Goal: Transaction & Acquisition: Purchase product/service

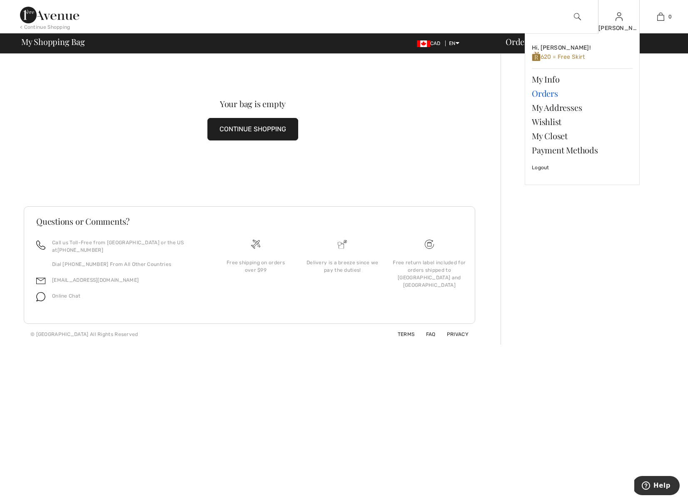
click at [544, 92] on link "Orders" at bounding box center [582, 93] width 101 height 14
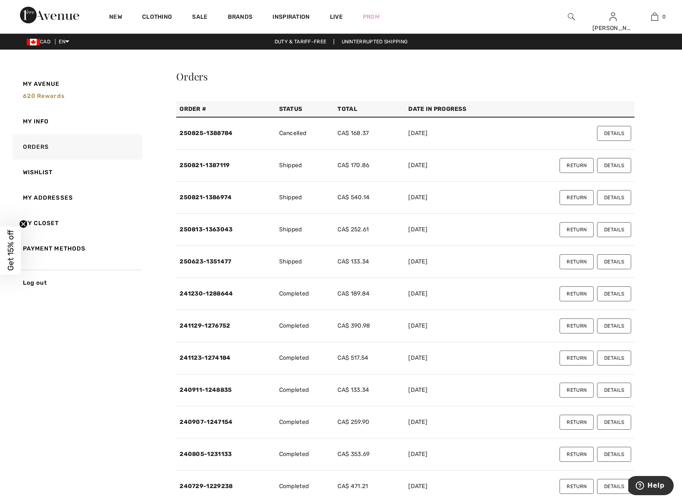
click at [580, 199] on button "Return" at bounding box center [577, 197] width 34 height 15
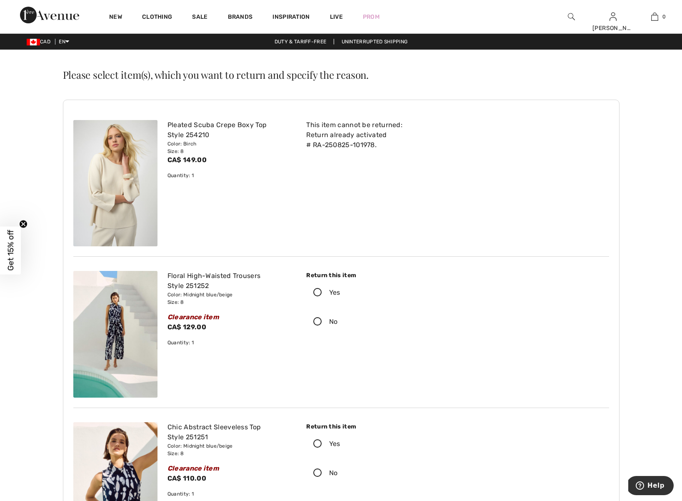
click at [318, 290] on icon at bounding box center [318, 292] width 22 height 9
click at [340, 290] on input "Yes" at bounding box center [342, 292] width 5 height 25
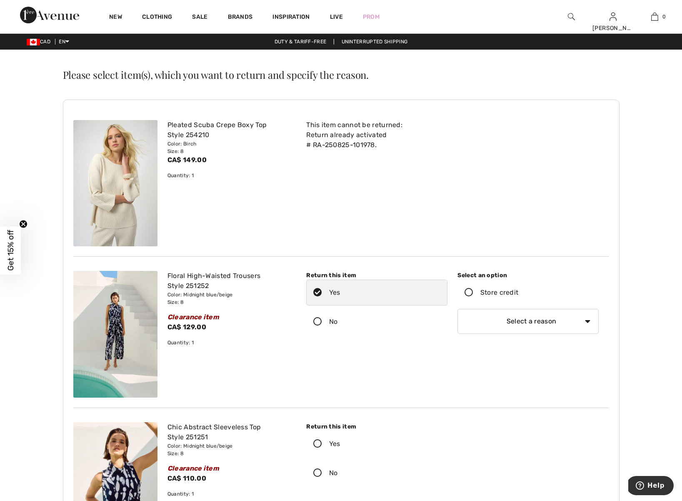
click at [468, 291] on icon at bounding box center [469, 292] width 22 height 9
click at [518, 291] on input "Store credit" at bounding box center [520, 292] width 5 height 25
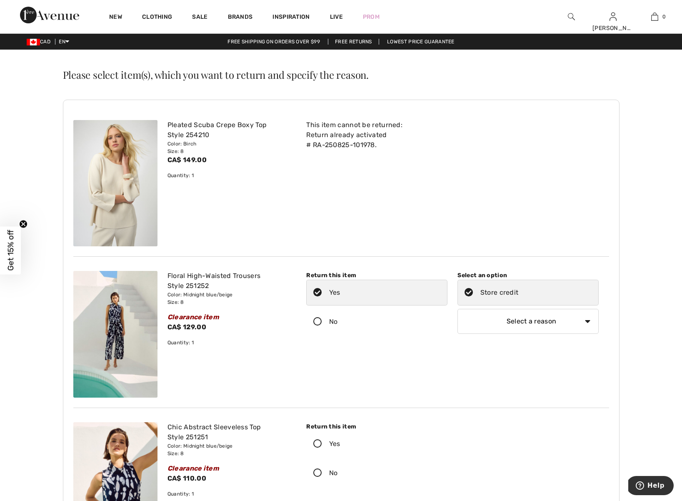
click at [505, 323] on select "Select a reason I received the wrong product or size My order arrived too late …" at bounding box center [528, 321] width 141 height 25
select select "6"
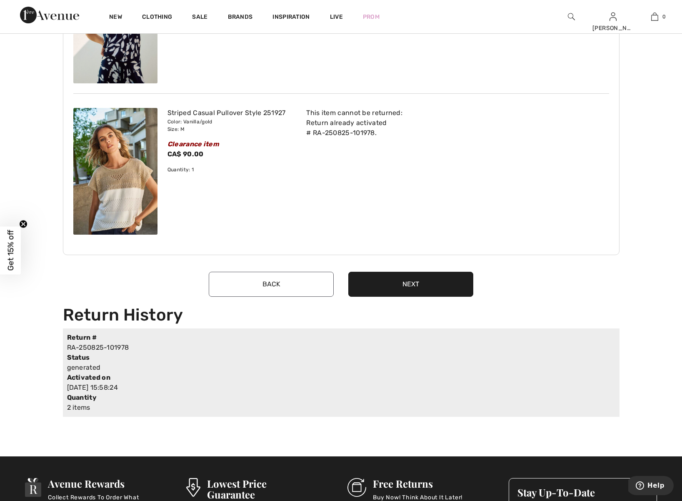
scroll to position [464, 0]
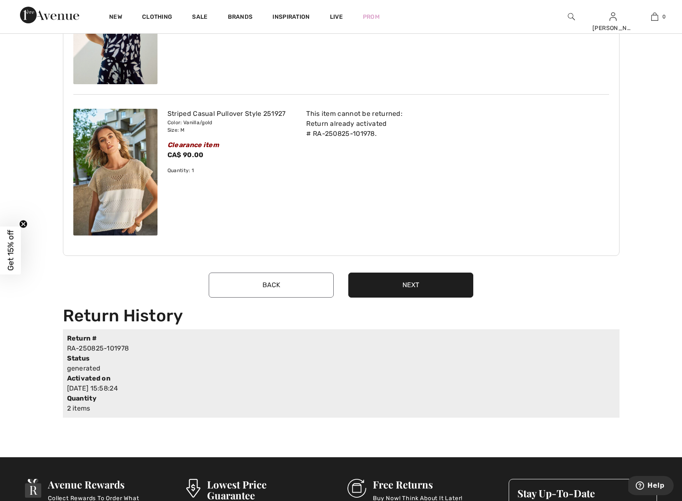
click at [415, 283] on button "Next" at bounding box center [410, 285] width 125 height 25
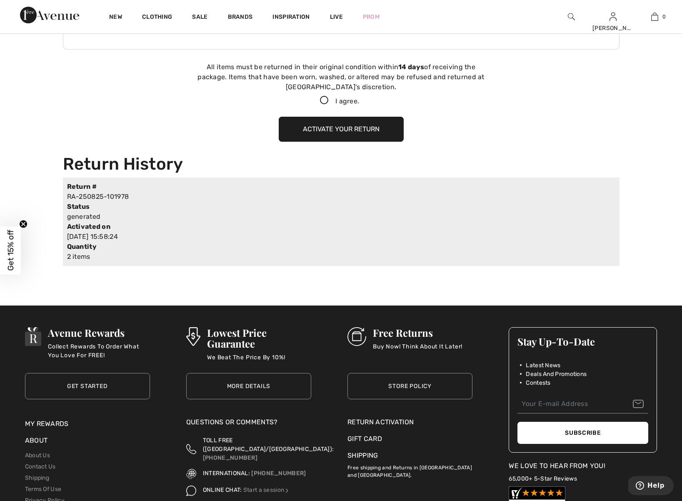
scroll to position [683, 0]
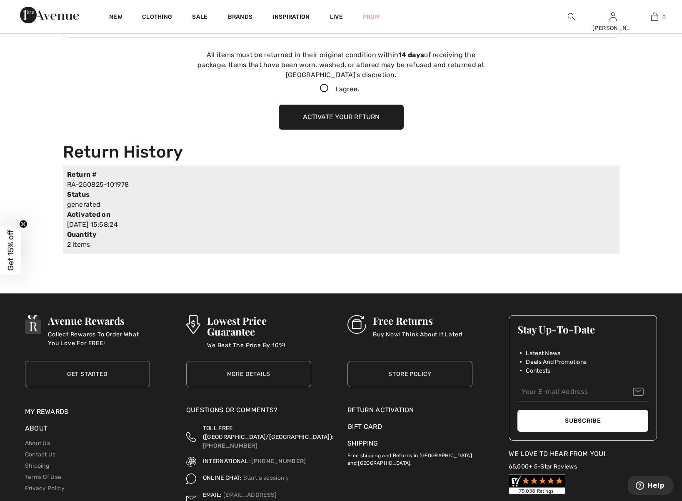
click at [323, 88] on icon at bounding box center [324, 88] width 22 height 9
click at [359, 88] on input "I agree." at bounding box center [361, 88] width 5 height 5
checkbox input "true"
click at [355, 119] on button "Activate your return" at bounding box center [341, 117] width 125 height 25
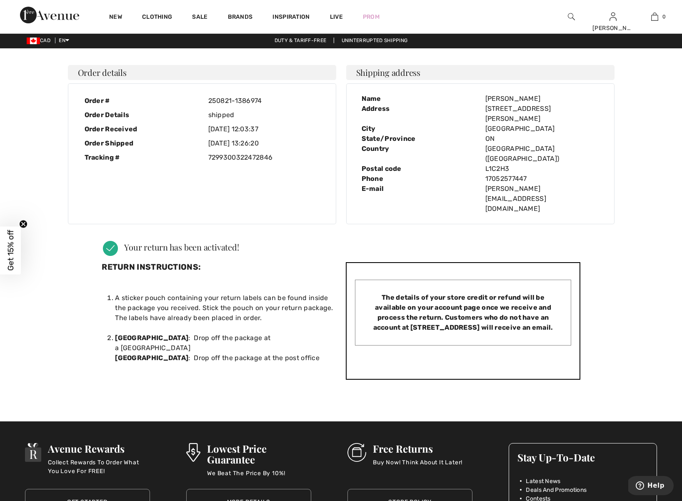
scroll to position [0, 0]
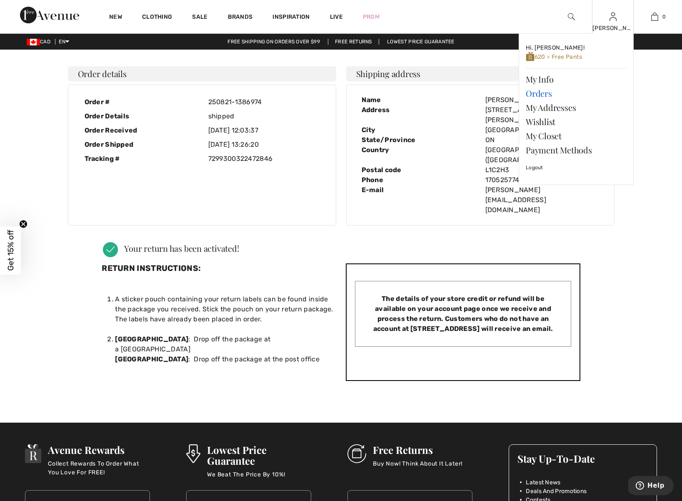
click at [541, 93] on link "Orders" at bounding box center [576, 93] width 101 height 14
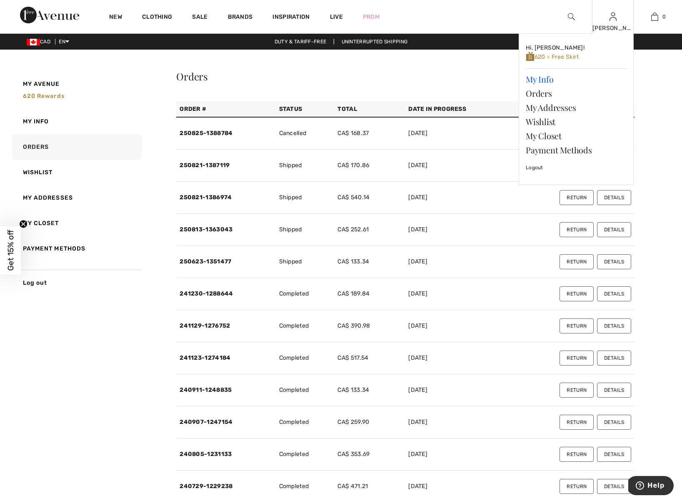
click at [543, 78] on link "My Info" at bounding box center [576, 79] width 101 height 14
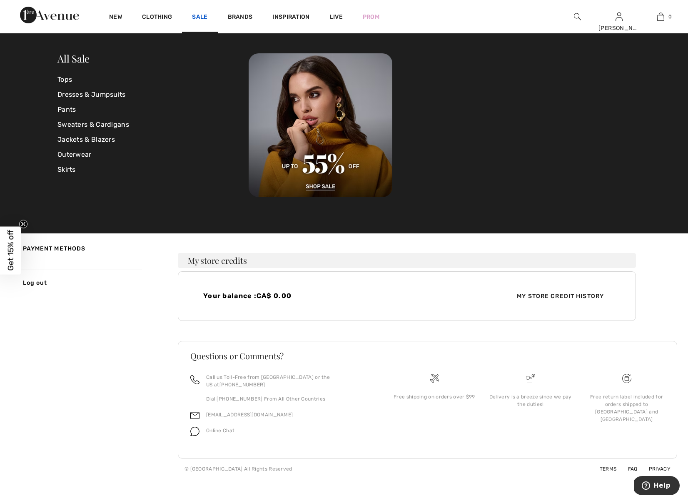
click at [201, 18] on link "Sale" at bounding box center [199, 17] width 15 height 9
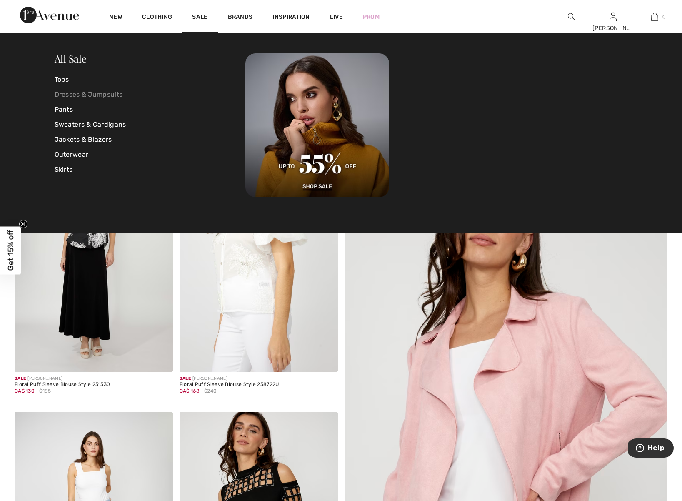
click at [71, 94] on link "Dresses & Jumpsuits" at bounding box center [150, 94] width 191 height 15
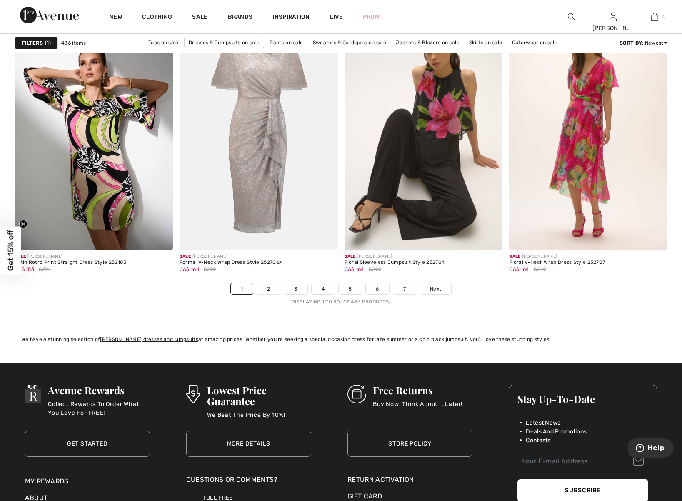
scroll to position [4083, 0]
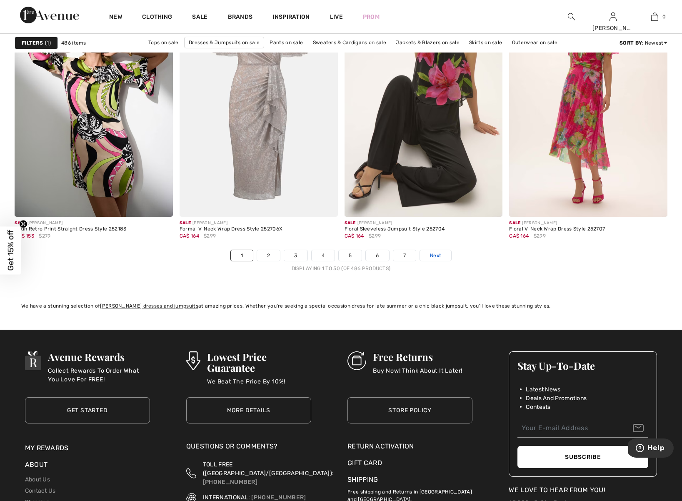
click at [434, 258] on span "Next" at bounding box center [435, 256] width 11 height 8
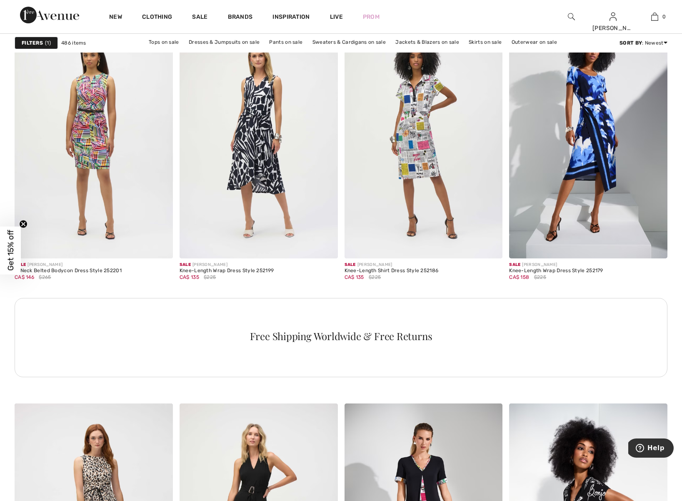
scroll to position [931, 0]
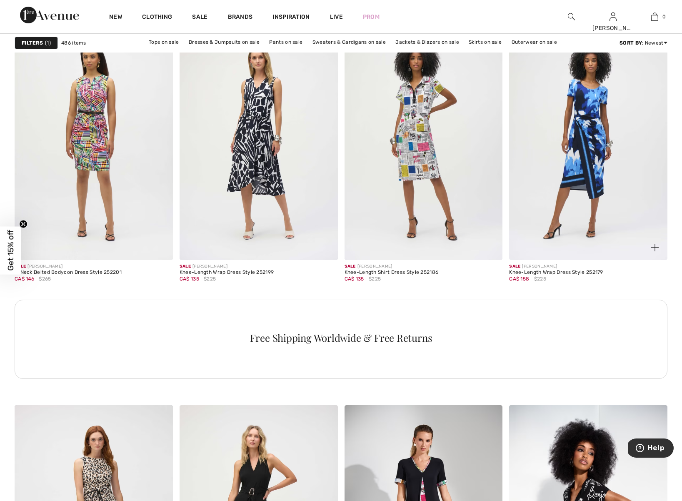
click at [586, 149] on img at bounding box center [588, 142] width 158 height 238
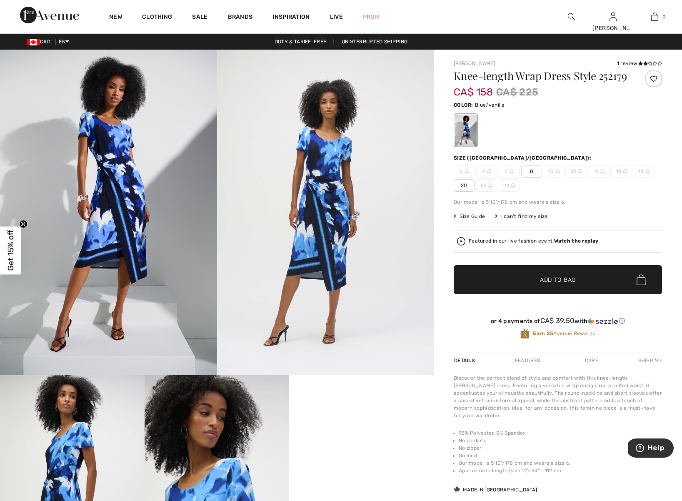
click at [533, 171] on span "8" at bounding box center [531, 171] width 21 height 13
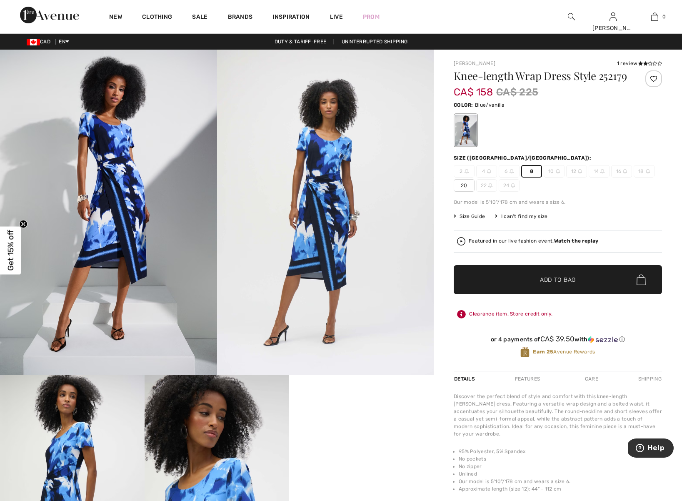
click at [572, 277] on span "Add to Bag" at bounding box center [558, 279] width 36 height 9
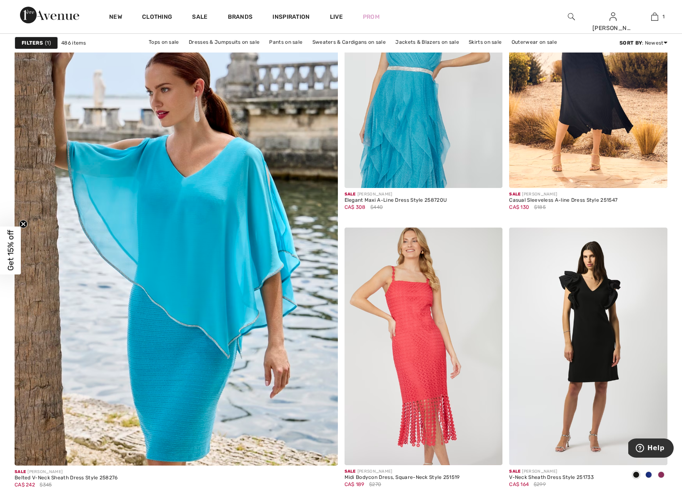
scroll to position [2347, 0]
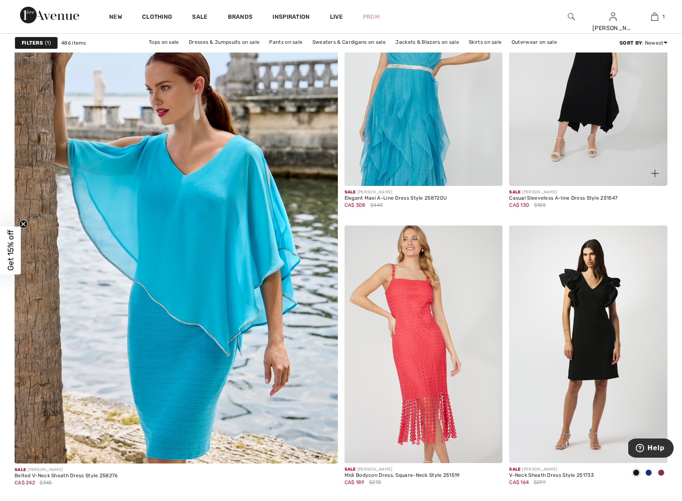
click at [594, 162] on img at bounding box center [588, 68] width 158 height 238
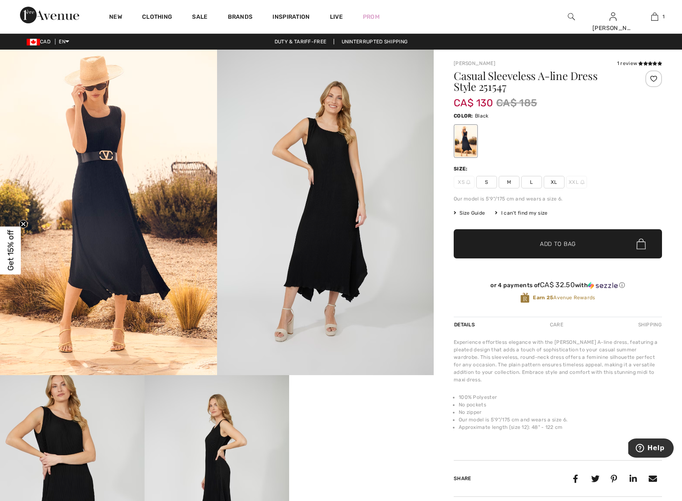
scroll to position [0, 0]
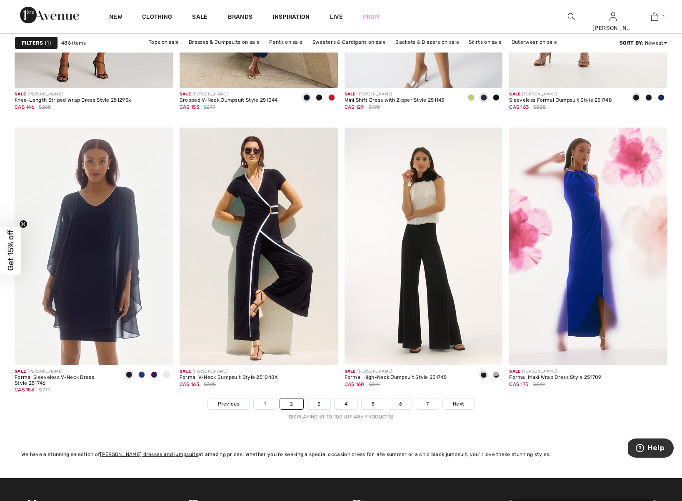
scroll to position [4008, 0]
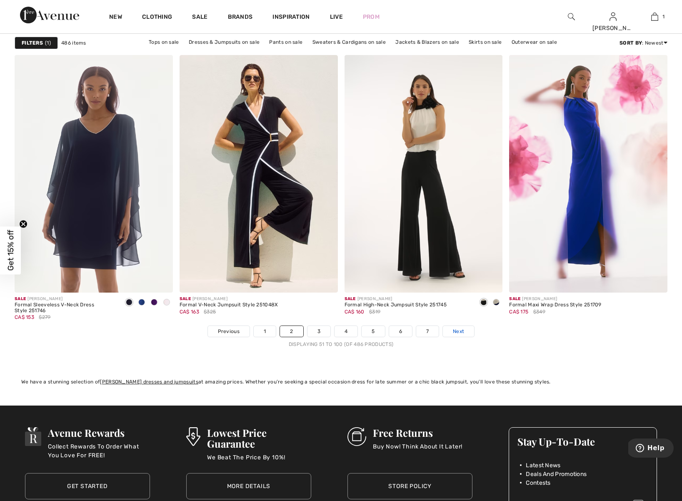
click at [462, 331] on span "Next" at bounding box center [458, 332] width 11 height 8
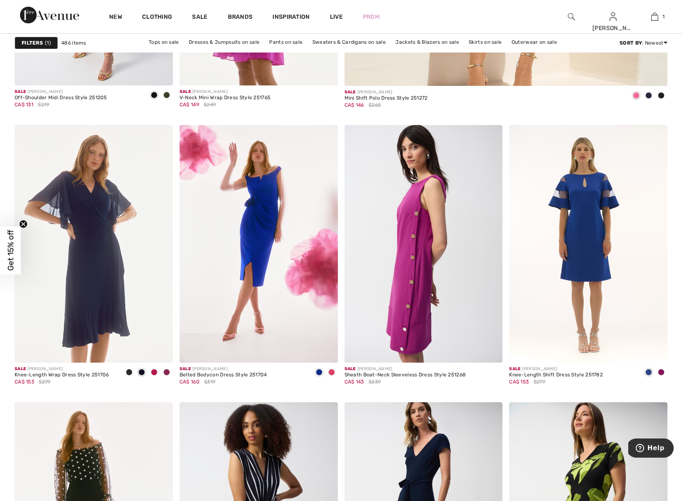
scroll to position [577, 0]
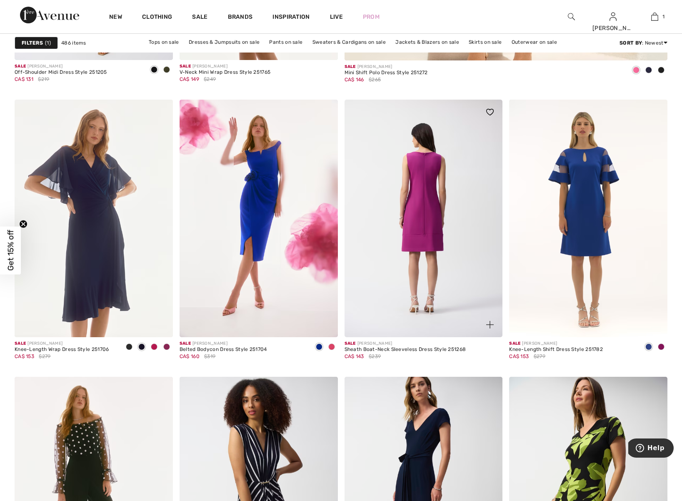
click at [447, 235] on img at bounding box center [424, 219] width 158 height 238
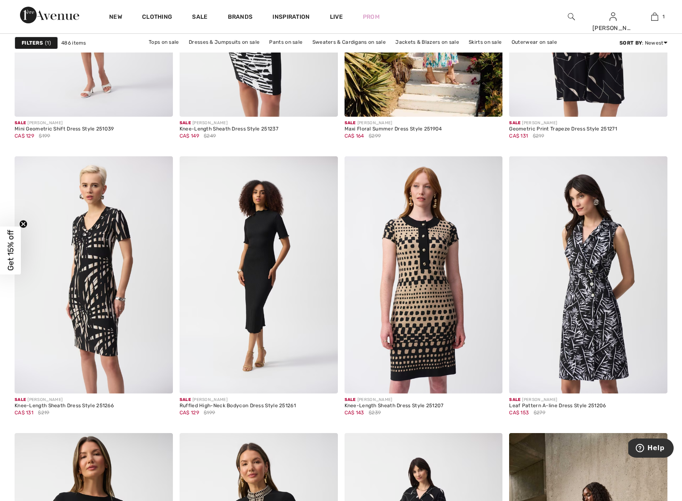
scroll to position [1465, 0]
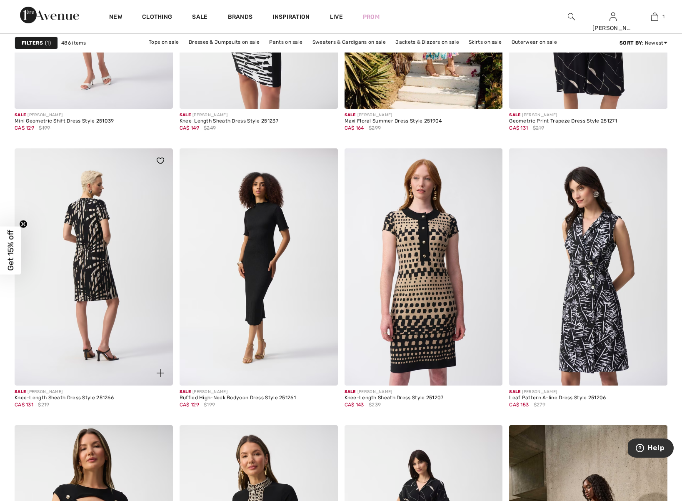
click at [98, 265] on img at bounding box center [94, 267] width 158 height 238
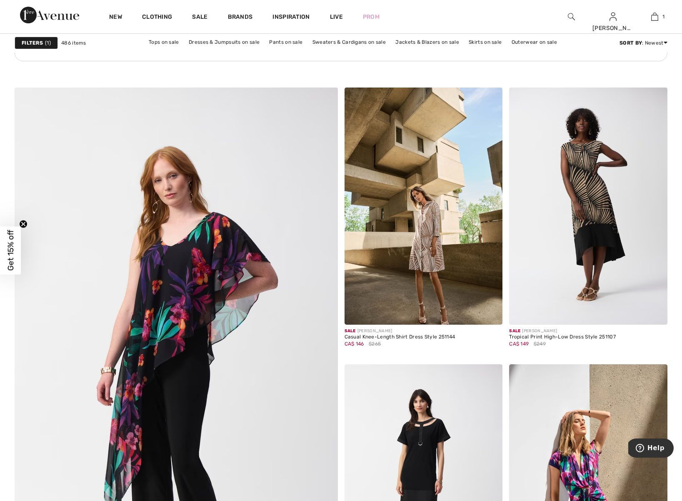
scroll to position [2210, 0]
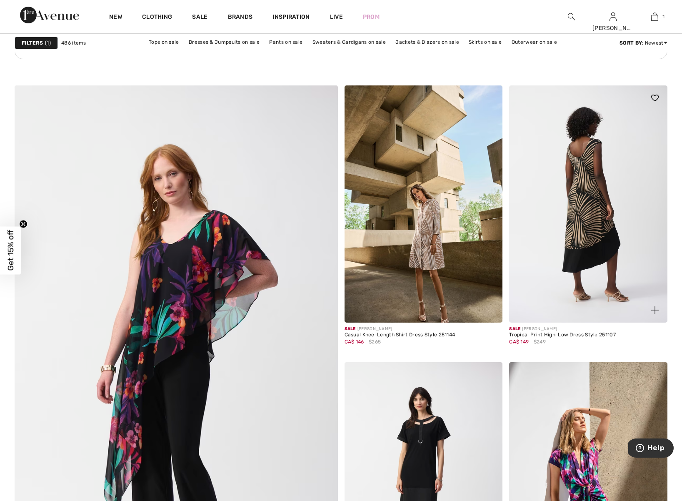
click at [601, 229] on img at bounding box center [588, 204] width 158 height 238
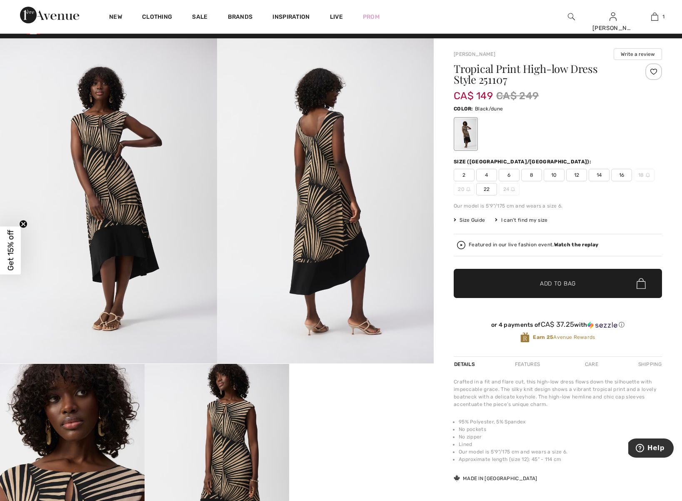
scroll to position [8, 0]
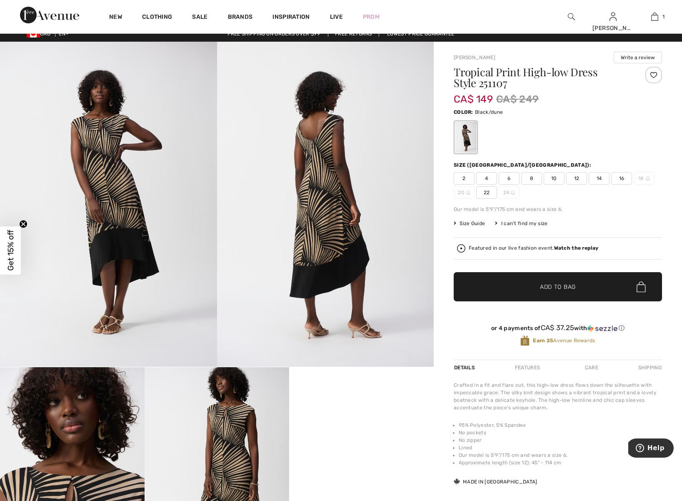
click at [511, 178] on span "6" at bounding box center [509, 178] width 21 height 13
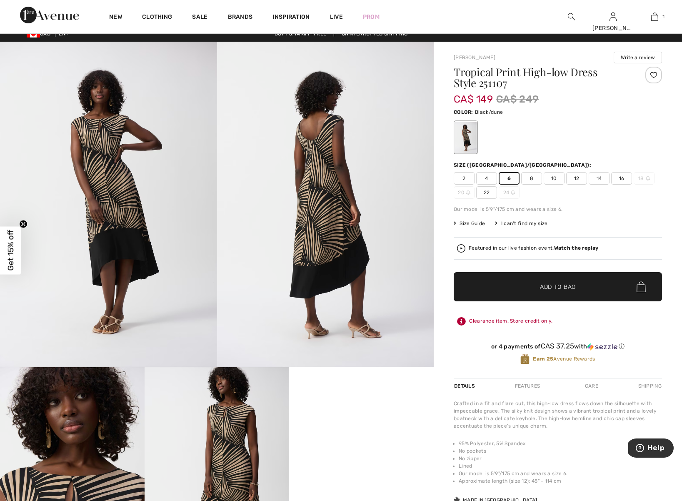
click at [532, 288] on span "✔ Added to Bag" at bounding box center [545, 287] width 51 height 9
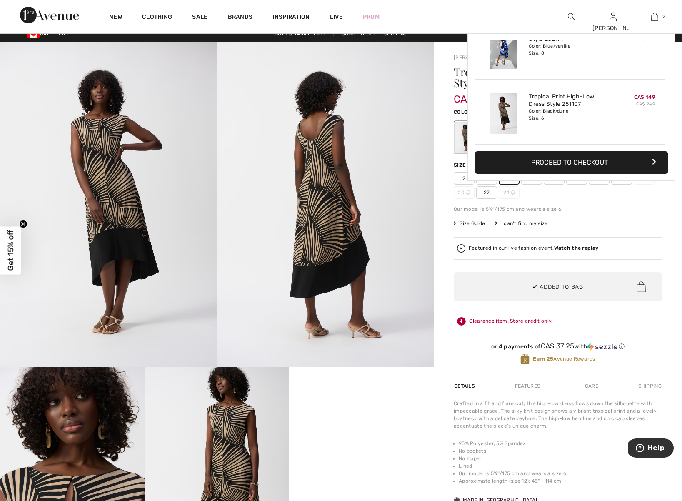
scroll to position [0, 0]
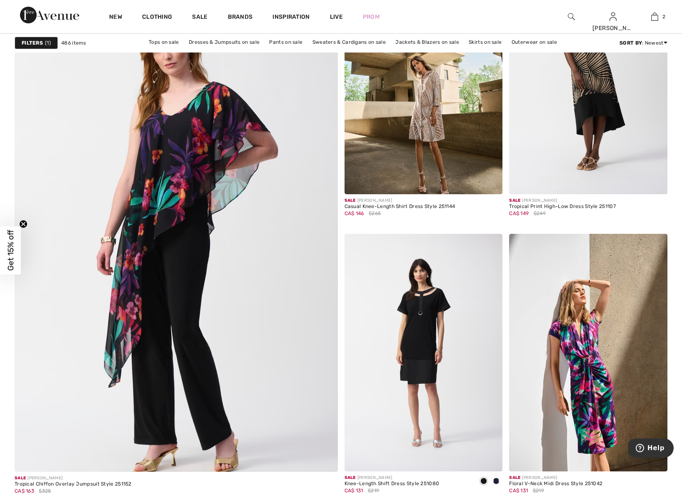
scroll to position [2381, 0]
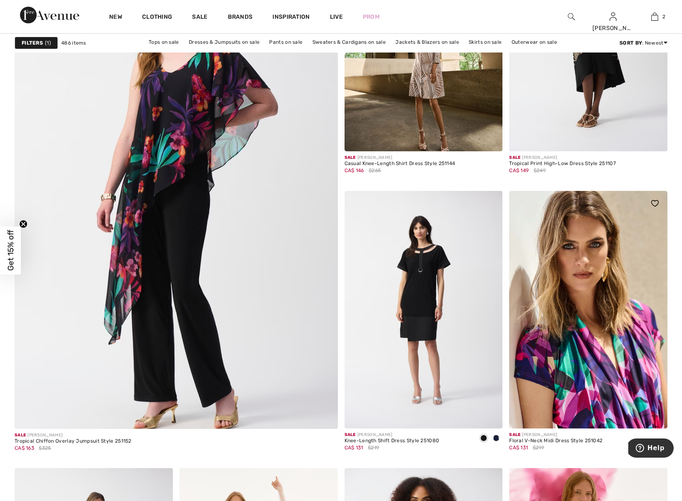
click at [612, 400] on img at bounding box center [588, 310] width 158 height 238
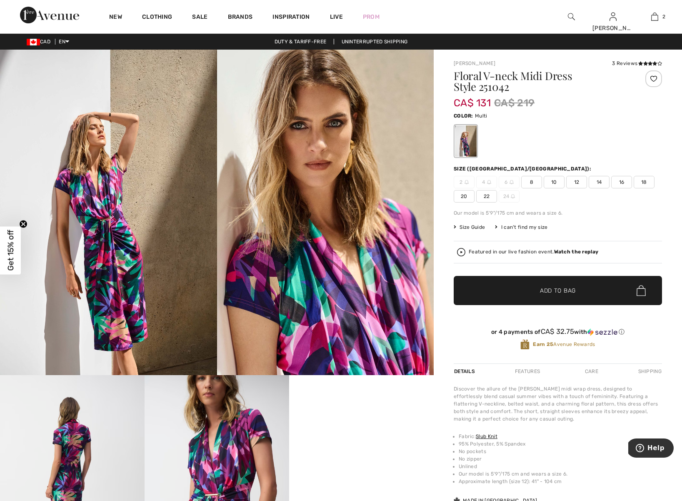
click at [530, 182] on span "8" at bounding box center [531, 182] width 21 height 13
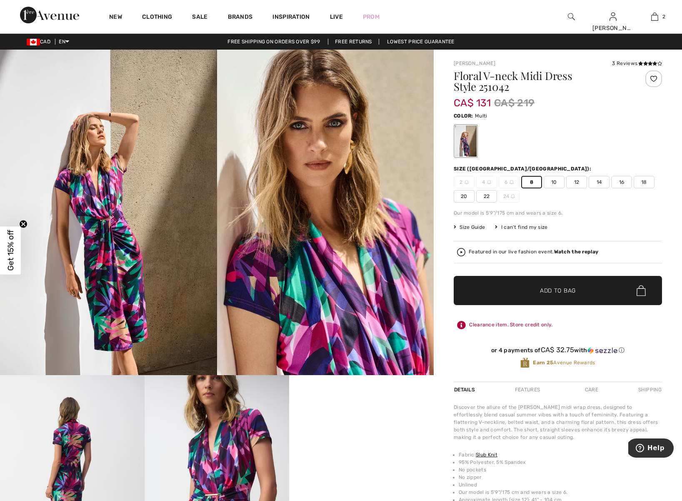
click at [536, 291] on span "✔ Added to Bag" at bounding box center [545, 290] width 51 height 9
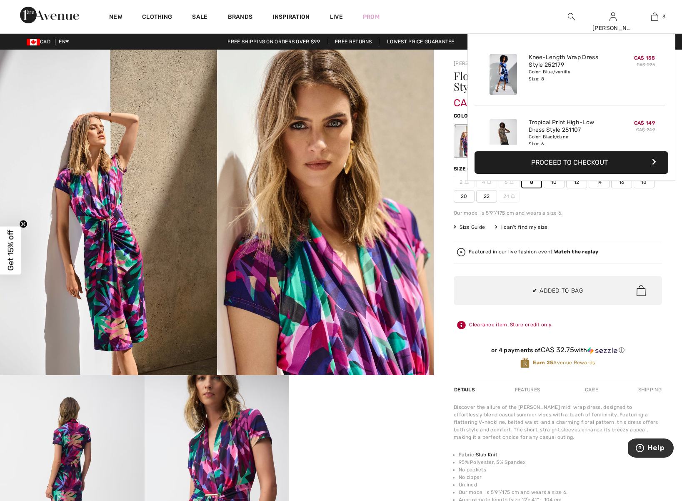
scroll to position [91, 0]
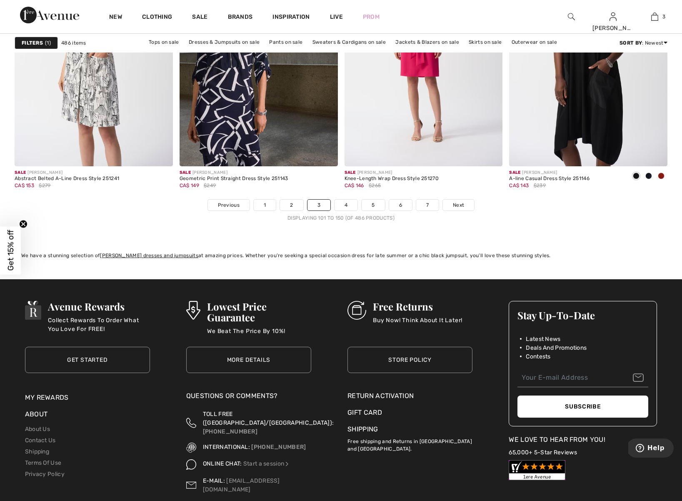
scroll to position [4138, 0]
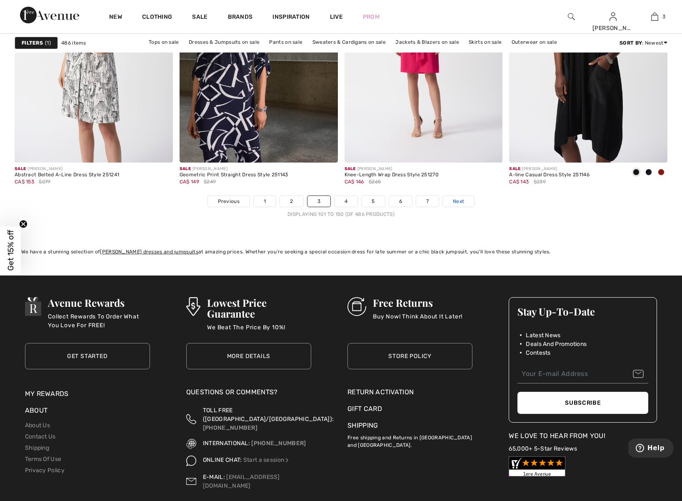
click at [460, 202] on span "Next" at bounding box center [458, 202] width 11 height 8
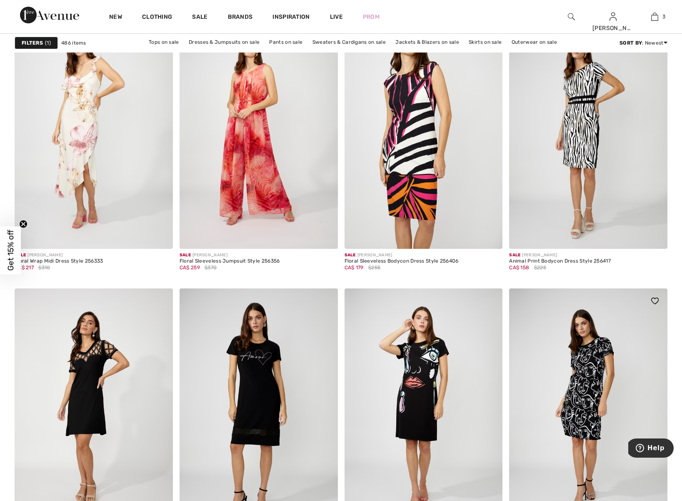
scroll to position [2824, 0]
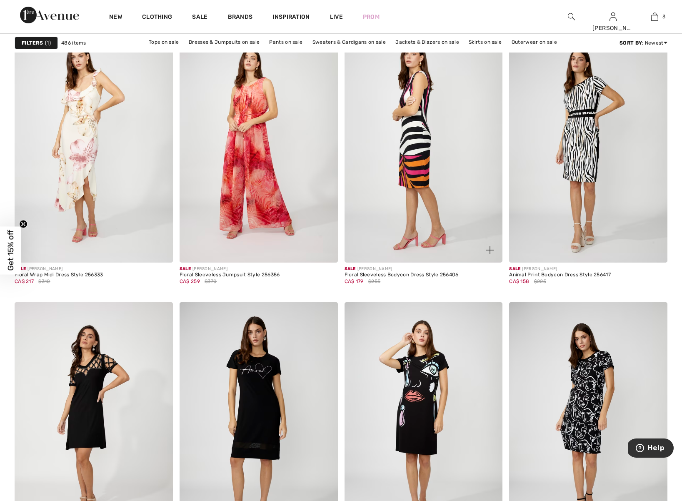
click at [423, 214] on img at bounding box center [424, 144] width 158 height 238
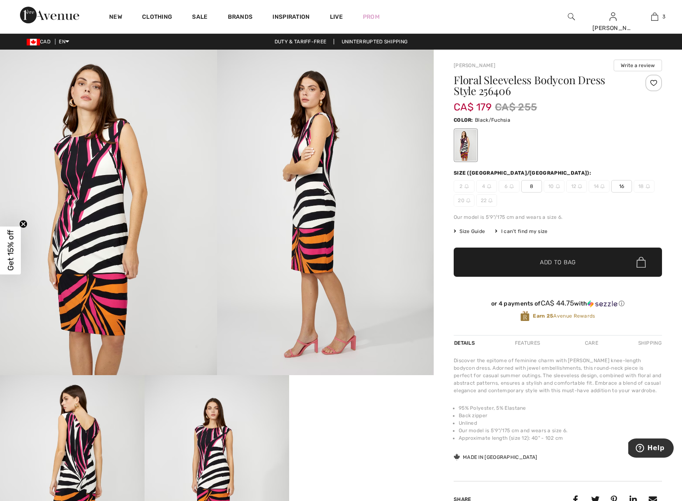
scroll to position [5, 0]
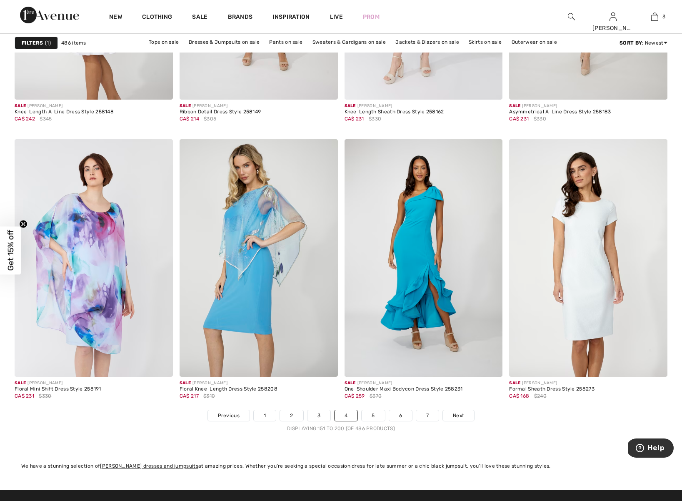
scroll to position [3996, 0]
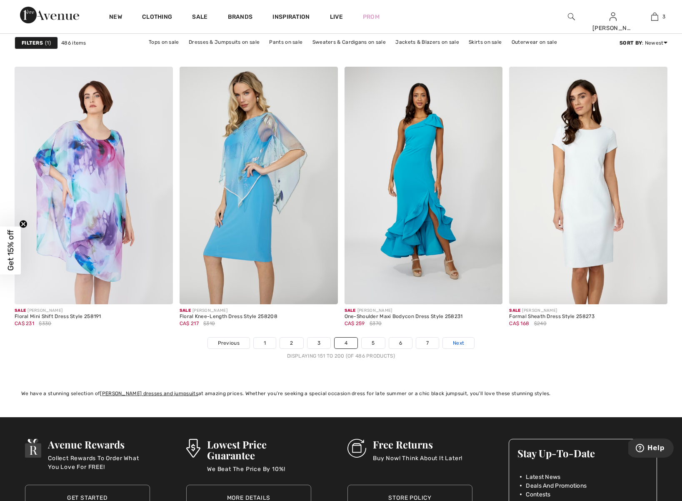
click at [460, 342] on span "Next" at bounding box center [458, 343] width 11 height 8
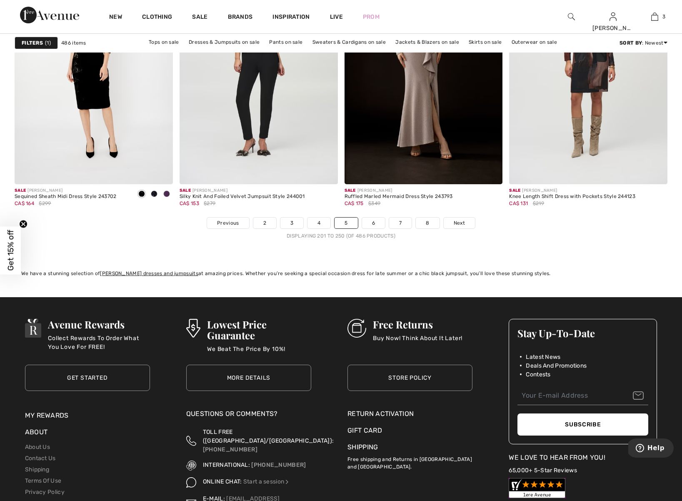
scroll to position [4207, 0]
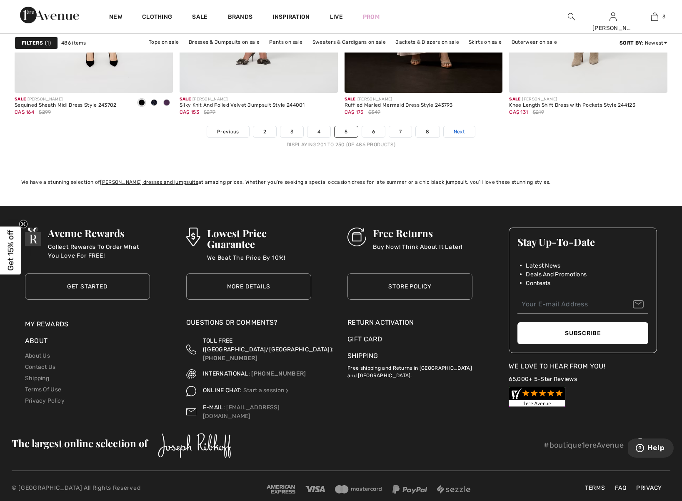
click at [463, 134] on span "Next" at bounding box center [459, 132] width 11 height 8
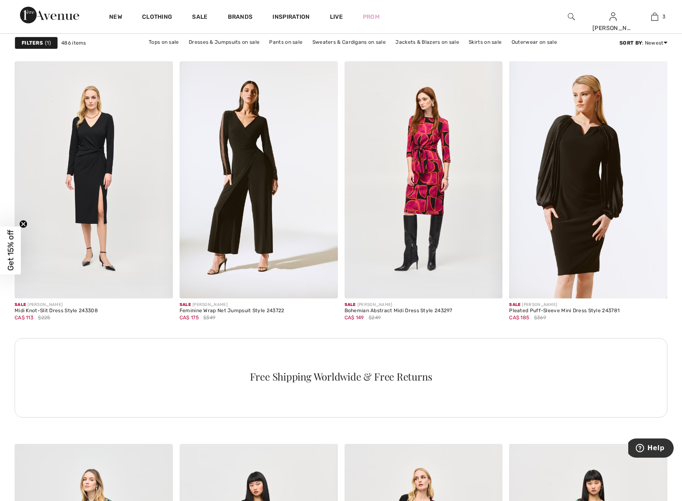
scroll to position [3059, 0]
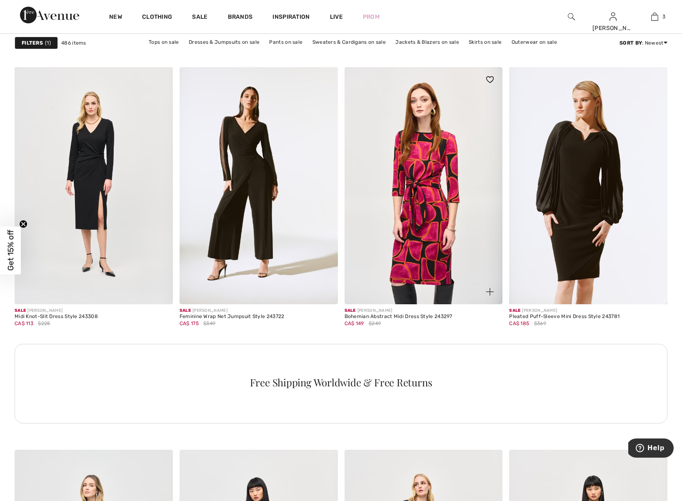
click at [430, 235] on img at bounding box center [424, 186] width 158 height 238
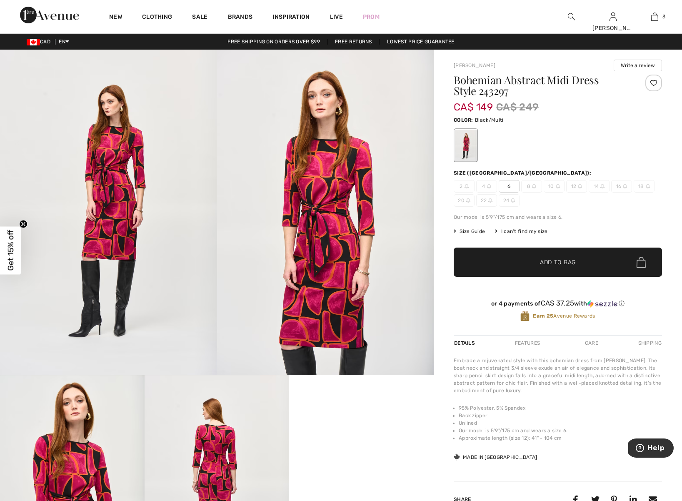
click at [219, 445] on img at bounding box center [217, 483] width 145 height 217
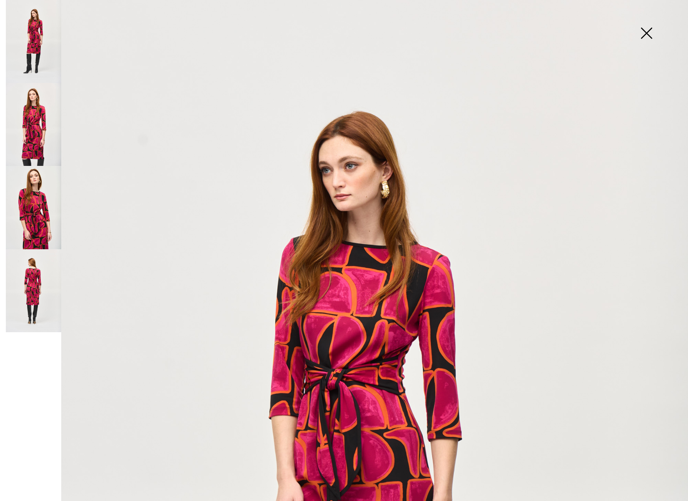
click at [36, 213] on img at bounding box center [33, 207] width 55 height 83
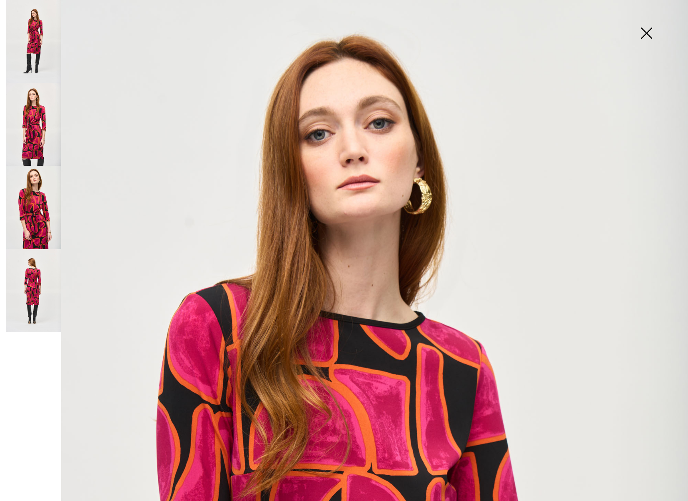
click at [30, 298] on img at bounding box center [33, 290] width 55 height 83
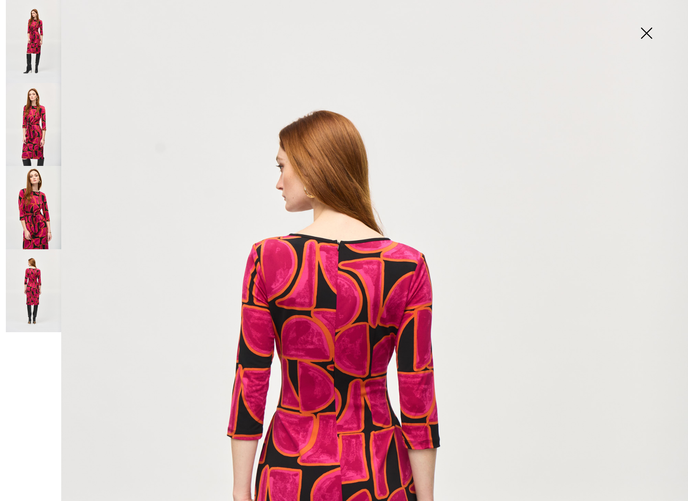
click at [648, 30] on img at bounding box center [647, 34] width 42 height 43
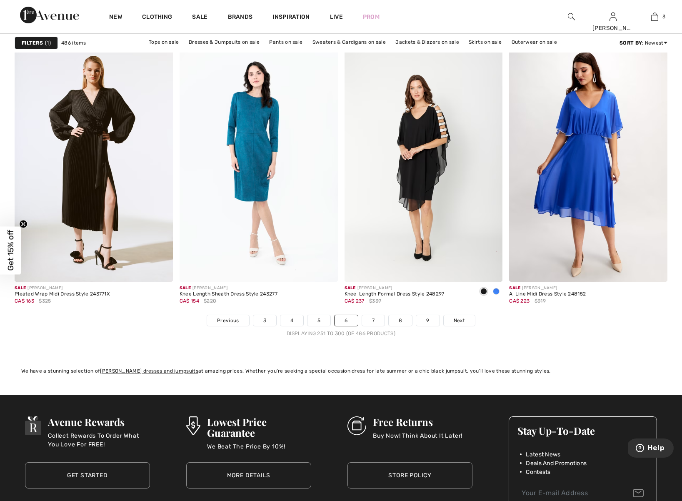
scroll to position [4034, 0]
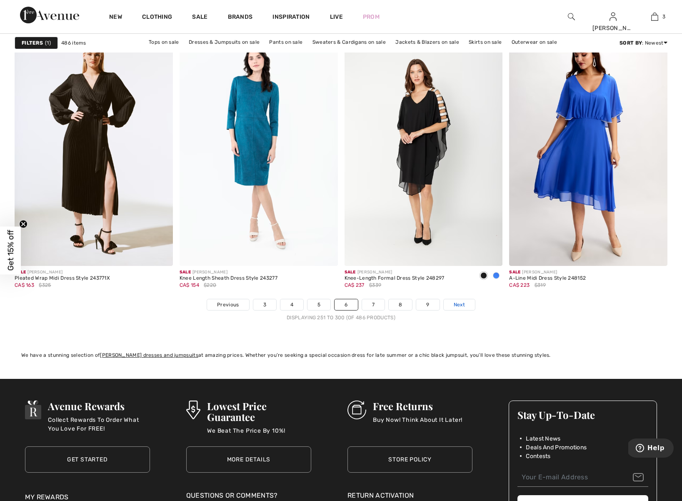
click at [458, 304] on span "Next" at bounding box center [459, 305] width 11 height 8
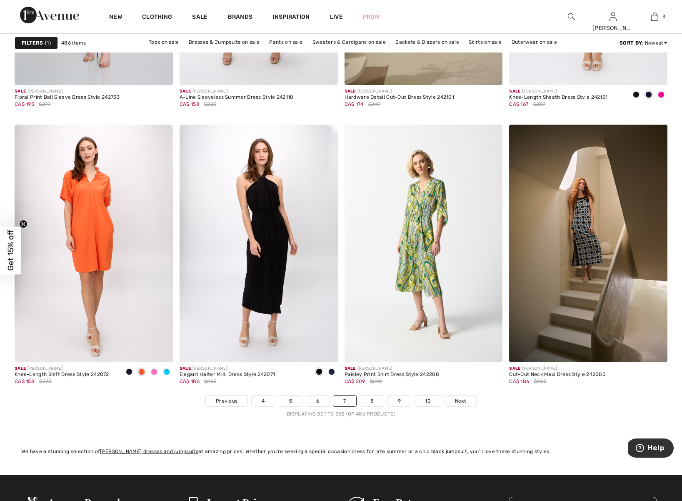
scroll to position [3967, 0]
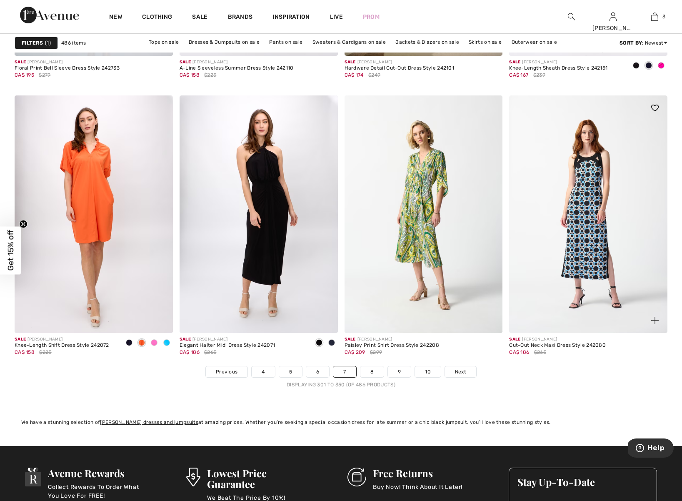
click at [589, 265] on img at bounding box center [588, 214] width 158 height 238
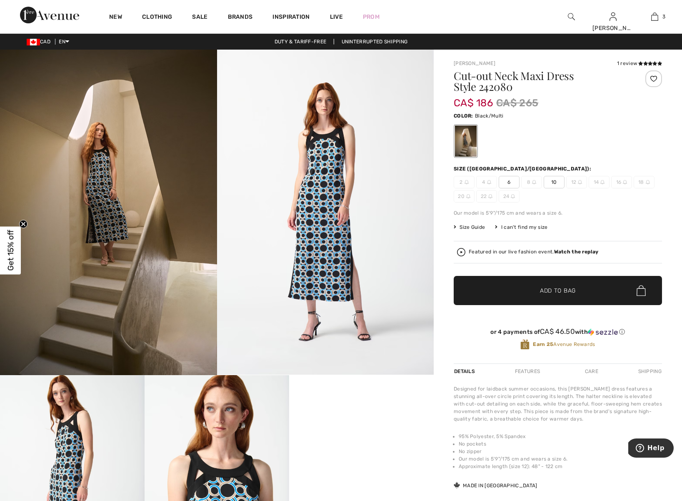
click at [508, 184] on span "6" at bounding box center [509, 182] width 21 height 13
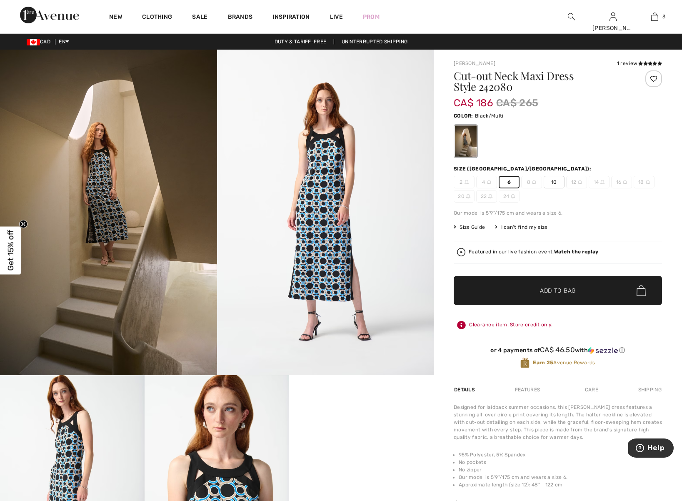
click at [521, 288] on span "✔ Added to Bag" at bounding box center [545, 290] width 51 height 9
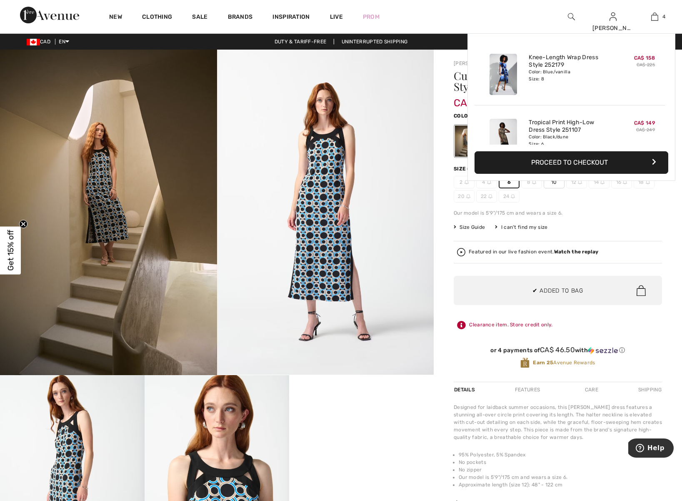
scroll to position [156, 0]
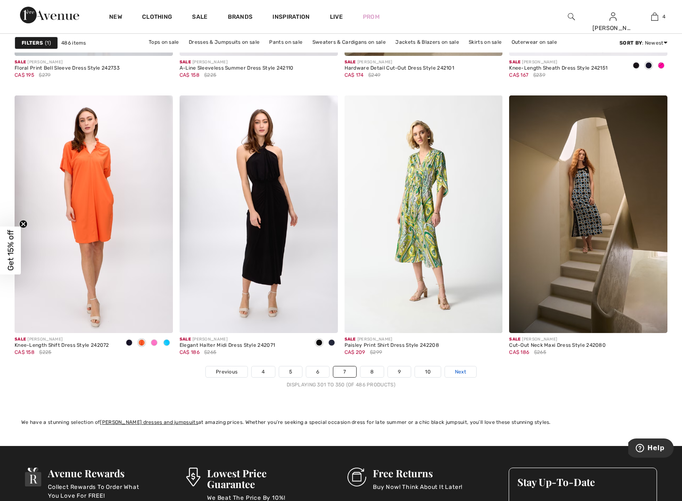
click at [459, 370] on span "Next" at bounding box center [460, 372] width 11 height 8
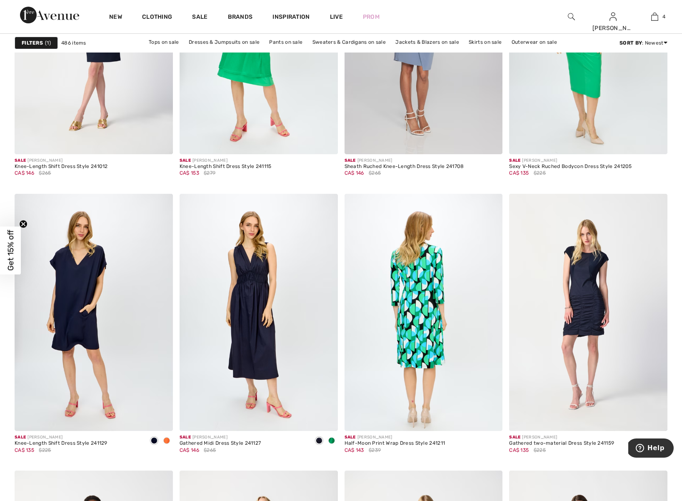
scroll to position [3594, 0]
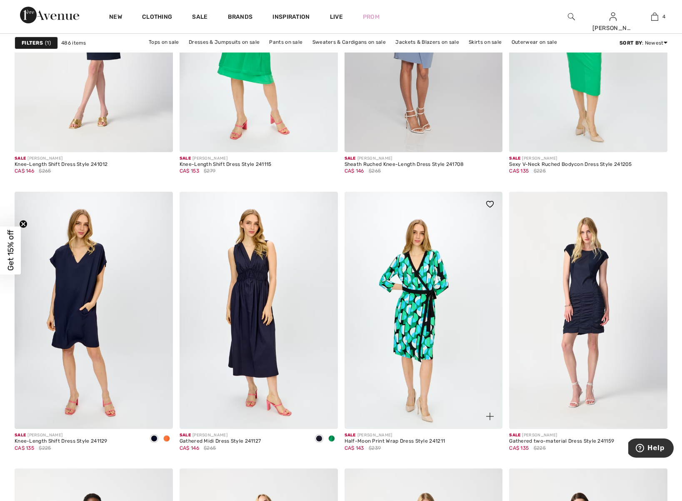
click at [433, 351] on img at bounding box center [424, 311] width 158 height 238
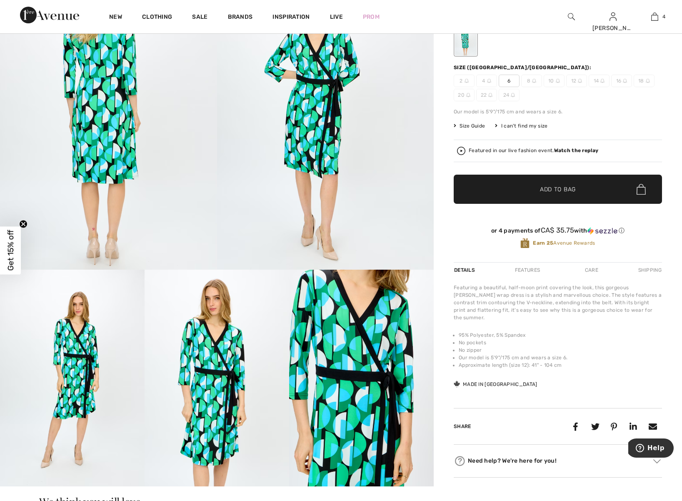
scroll to position [105, 0]
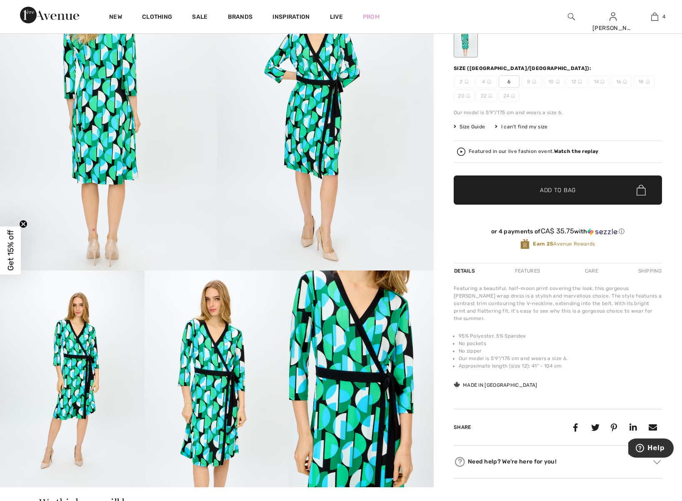
click at [511, 82] on span "6" at bounding box center [509, 81] width 21 height 13
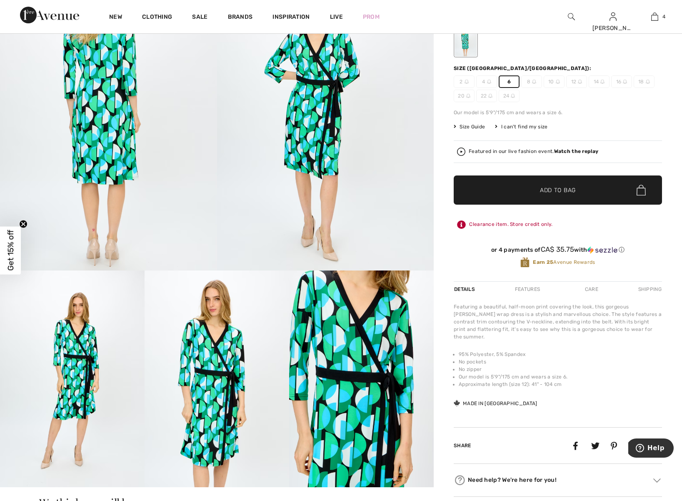
click at [571, 189] on span "Add to Bag" at bounding box center [558, 190] width 36 height 9
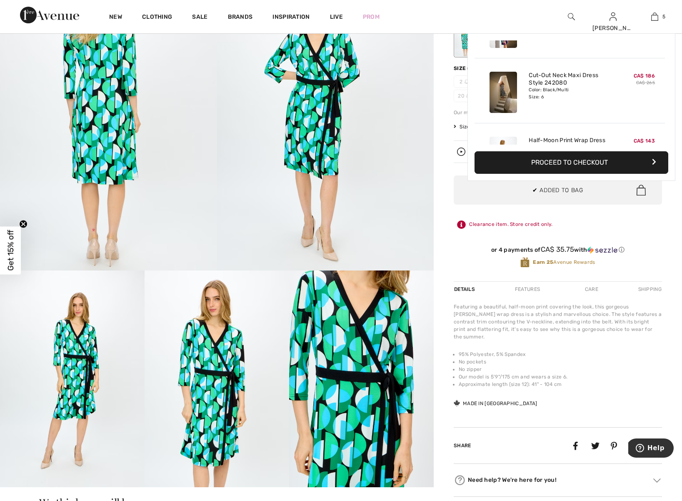
scroll to position [221, 0]
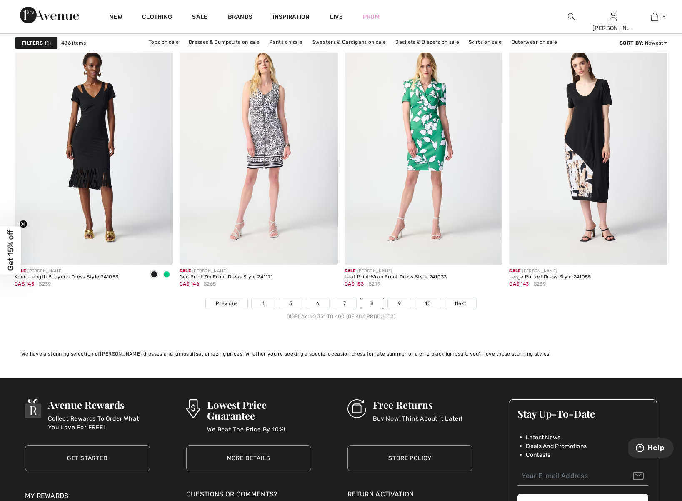
scroll to position [4031, 0]
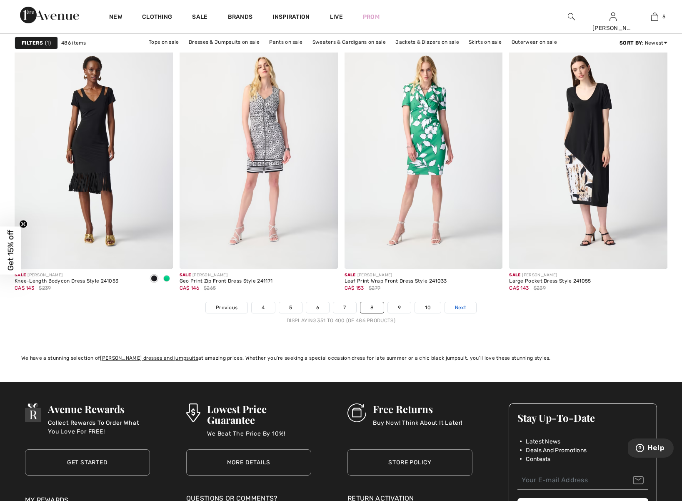
click at [463, 307] on span "Next" at bounding box center [460, 308] width 11 height 8
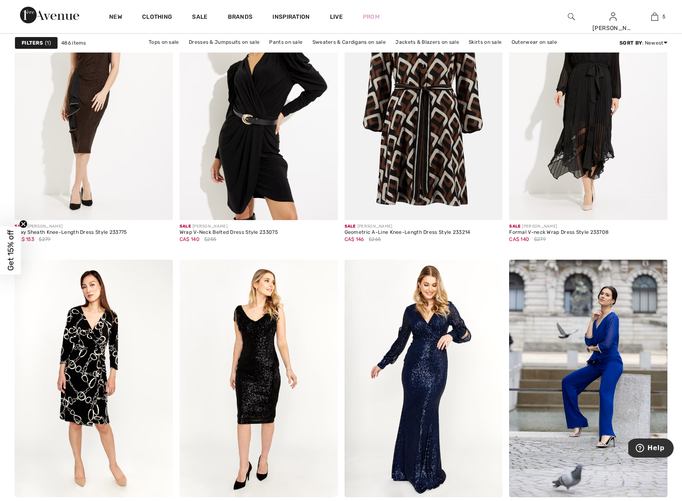
scroll to position [3956, 0]
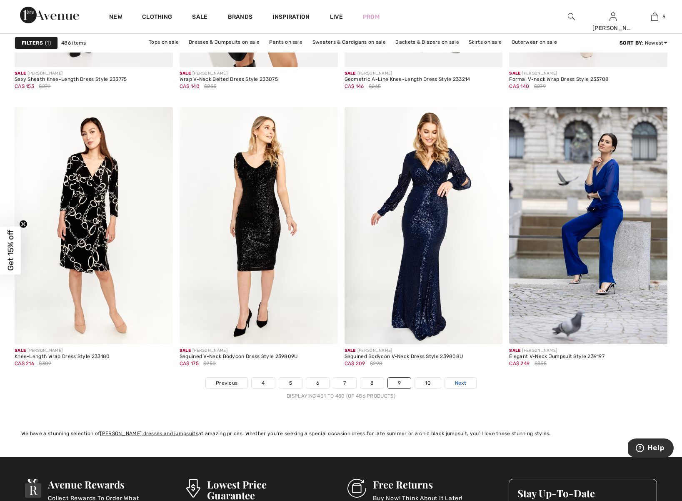
click at [463, 382] on span "Next" at bounding box center [460, 383] width 11 height 8
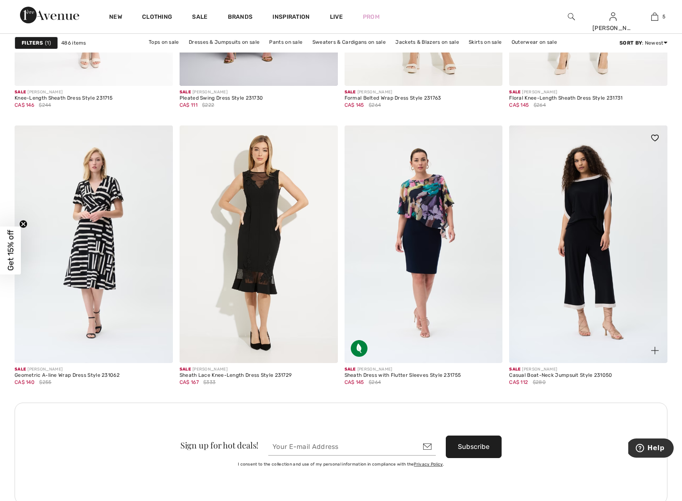
scroll to position [1726, 0]
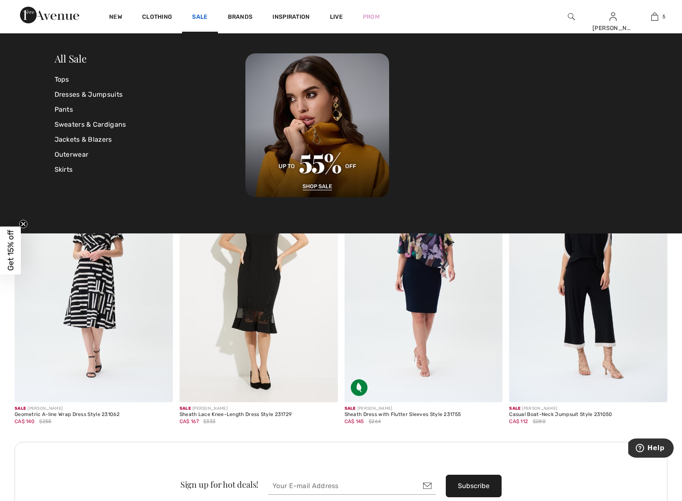
click at [198, 15] on link "Sale" at bounding box center [199, 17] width 15 height 9
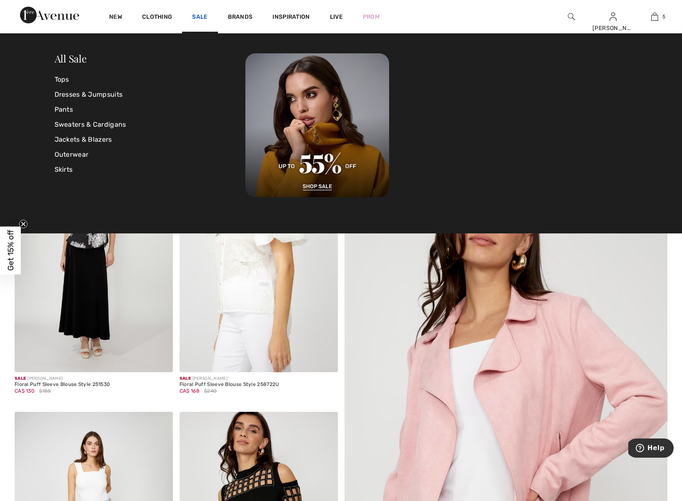
click at [204, 16] on link "Sale" at bounding box center [199, 17] width 15 height 9
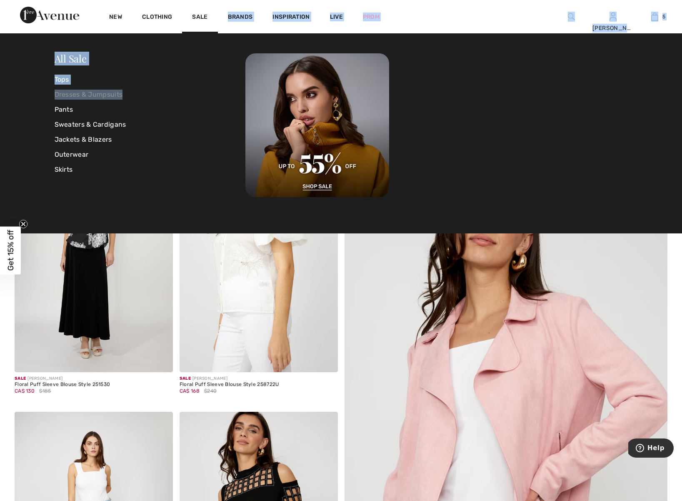
drag, startPoint x: 200, startPoint y: 23, endPoint x: 187, endPoint y: 98, distance: 75.4
click at [187, 34] on div "New Clothing Sale Brands Inspiration Live Prom Sharon Hi, Sharon! 620 = Free Pa…" at bounding box center [341, 17] width 682 height 34
click at [68, 109] on link "Pants" at bounding box center [150, 109] width 191 height 15
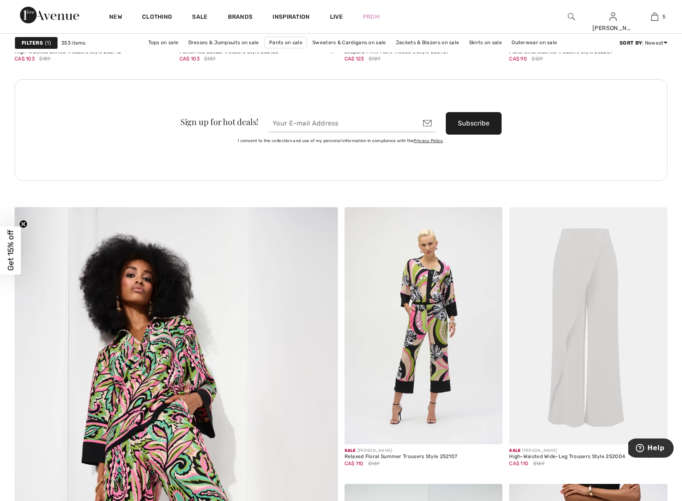
scroll to position [2151, 0]
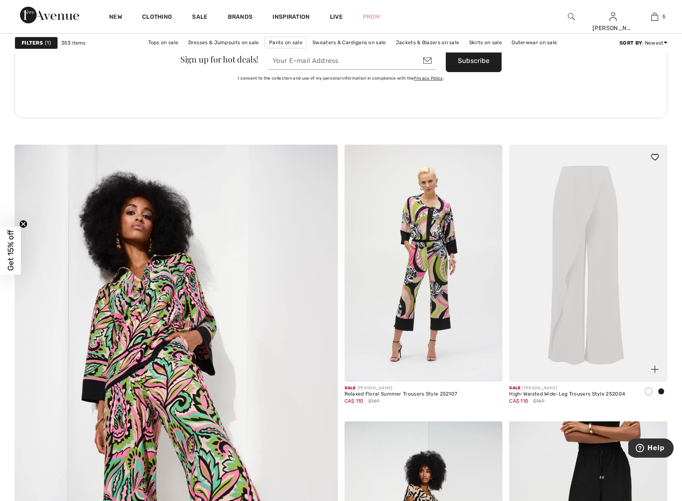
click at [589, 301] on img at bounding box center [588, 264] width 158 height 238
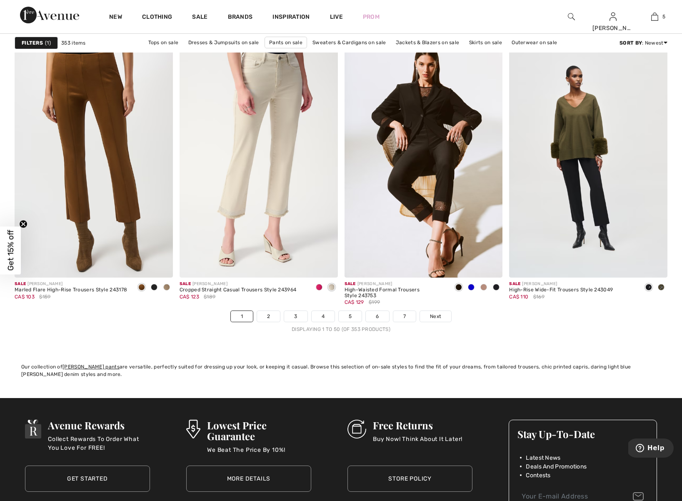
scroll to position [4020, 0]
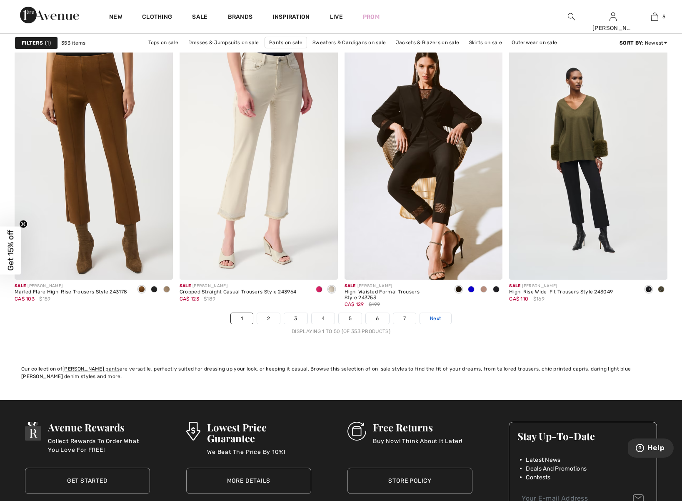
click at [436, 320] on span "Next" at bounding box center [435, 319] width 11 height 8
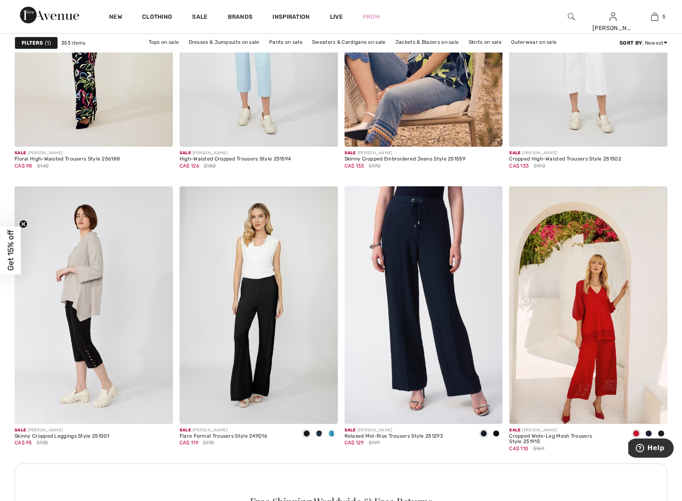
scroll to position [769, 0]
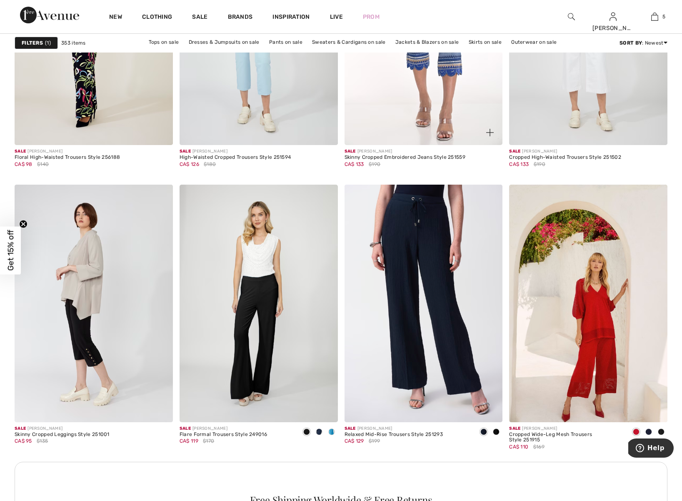
click at [428, 110] on img at bounding box center [424, 26] width 158 height 238
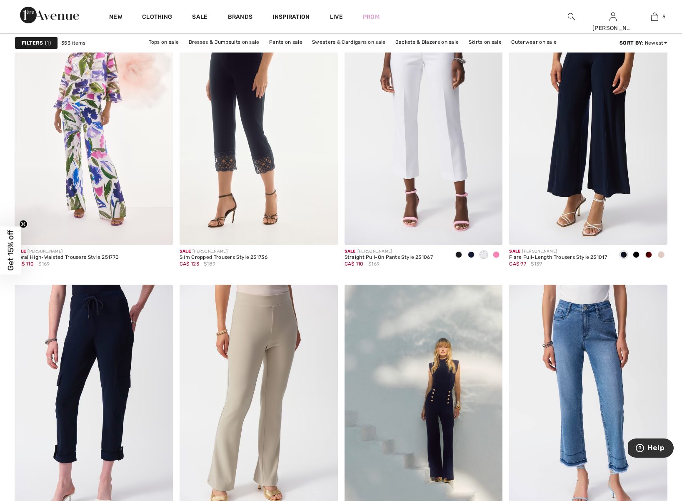
scroll to position [3556, 0]
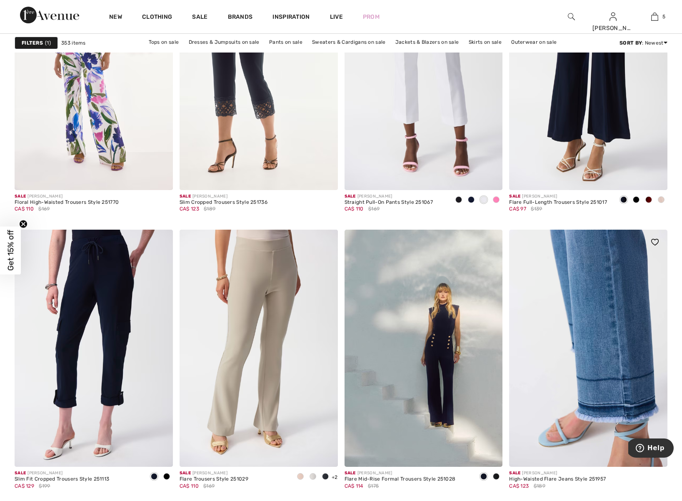
click at [598, 399] on img at bounding box center [588, 349] width 158 height 238
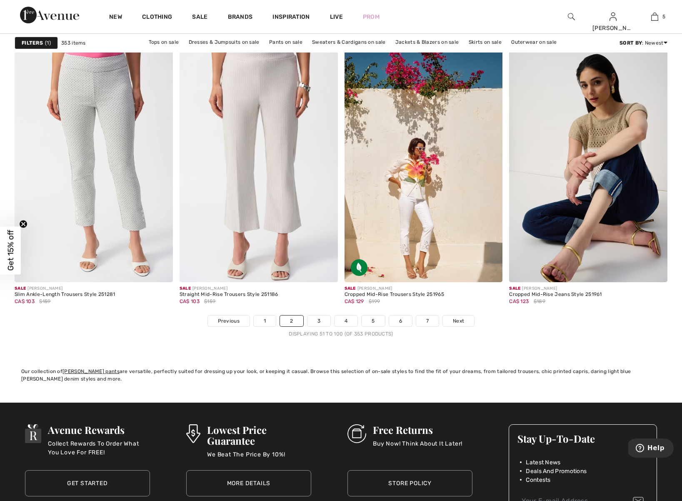
scroll to position [4016, 0]
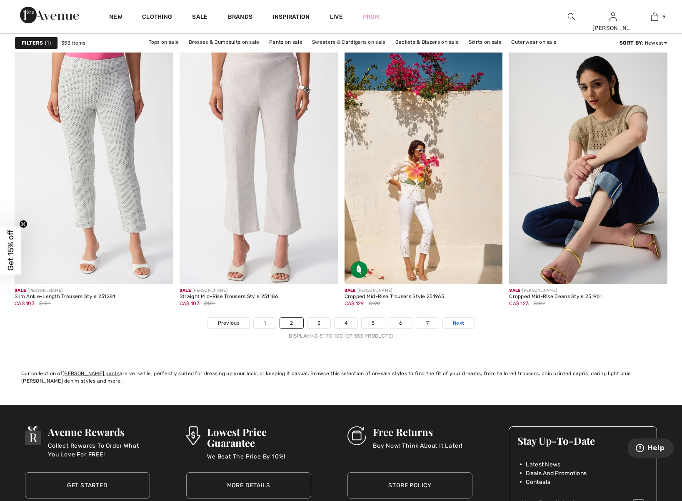
click at [459, 322] on span "Next" at bounding box center [458, 323] width 11 height 8
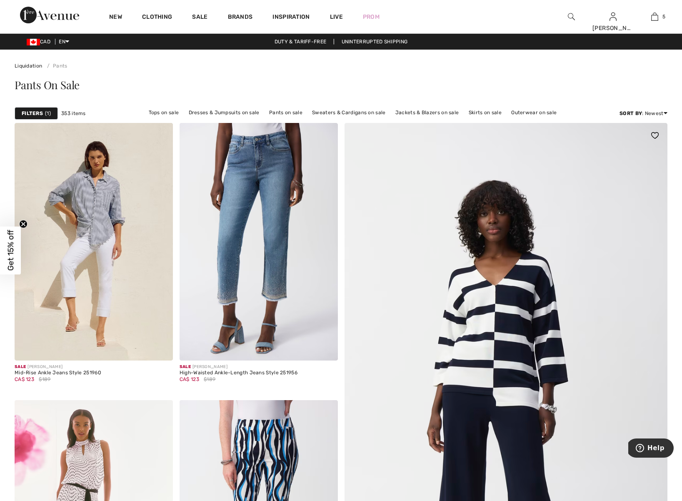
scroll to position [0, 0]
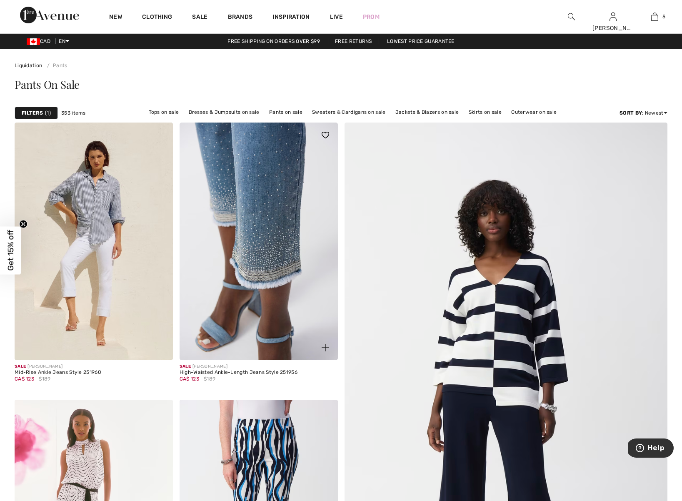
click at [292, 311] on img at bounding box center [259, 242] width 158 height 238
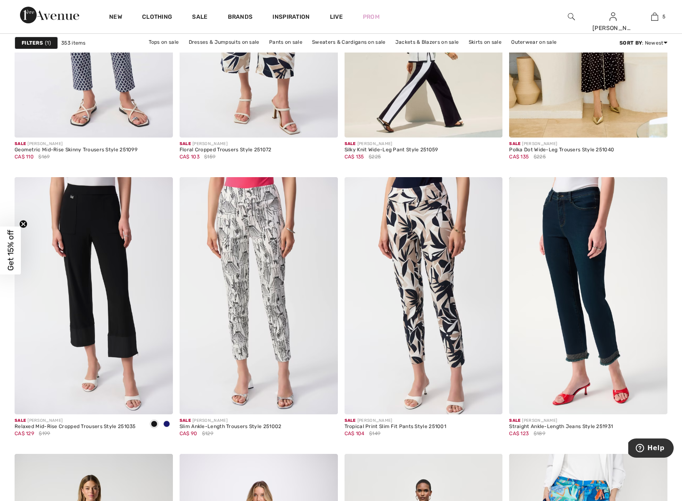
scroll to position [1452, 0]
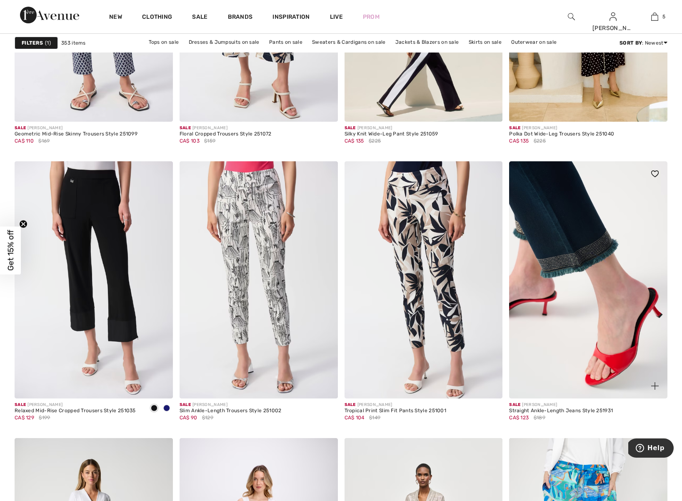
click at [563, 283] on img at bounding box center [588, 280] width 158 height 238
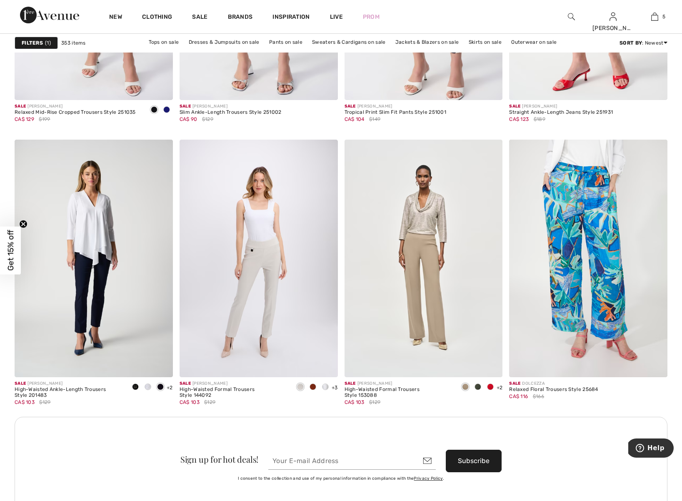
scroll to position [1800, 0]
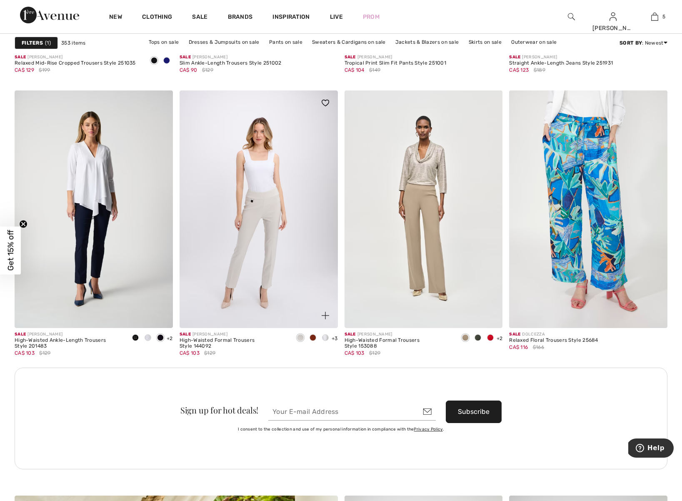
click at [226, 341] on div "High-Waisted Formal Trousers Style 144092" at bounding box center [234, 344] width 108 height 12
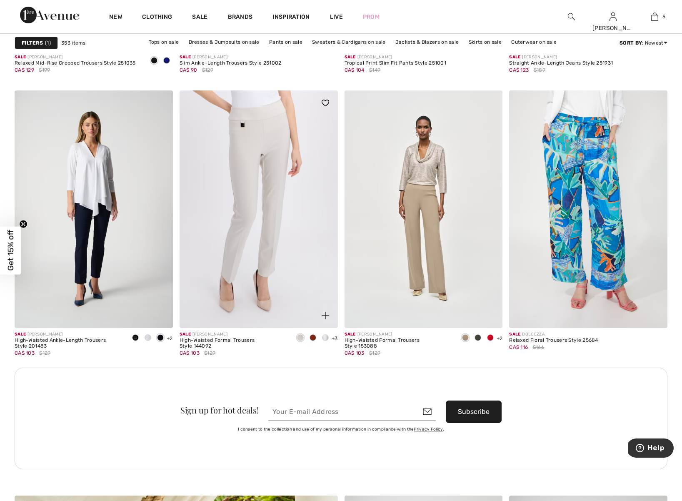
click at [241, 263] on img at bounding box center [259, 209] width 158 height 238
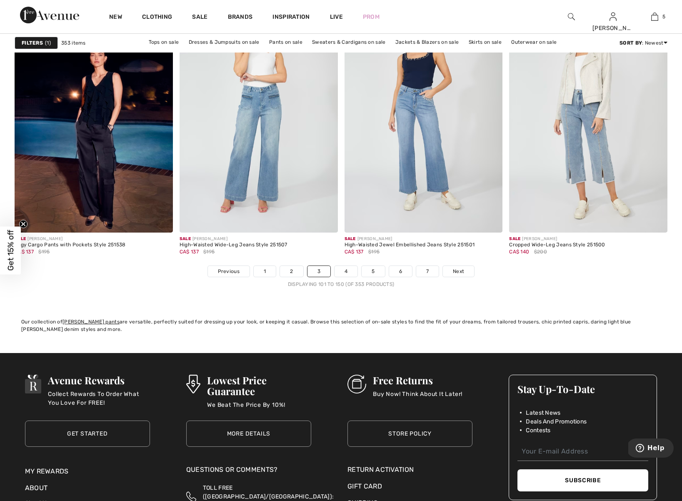
scroll to position [4075, 0]
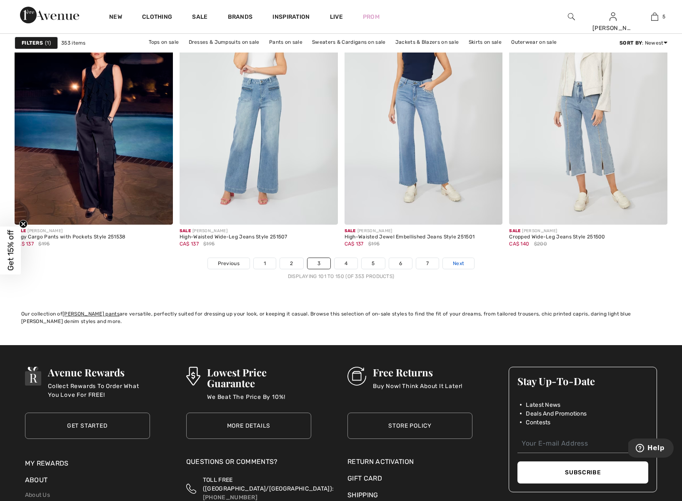
click at [461, 265] on span "Next" at bounding box center [458, 264] width 11 height 8
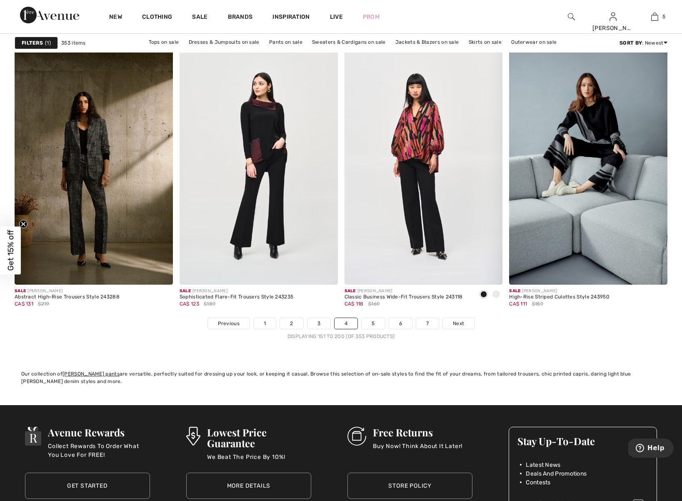
scroll to position [4015, 0]
click at [459, 325] on span "Next" at bounding box center [458, 324] width 11 height 8
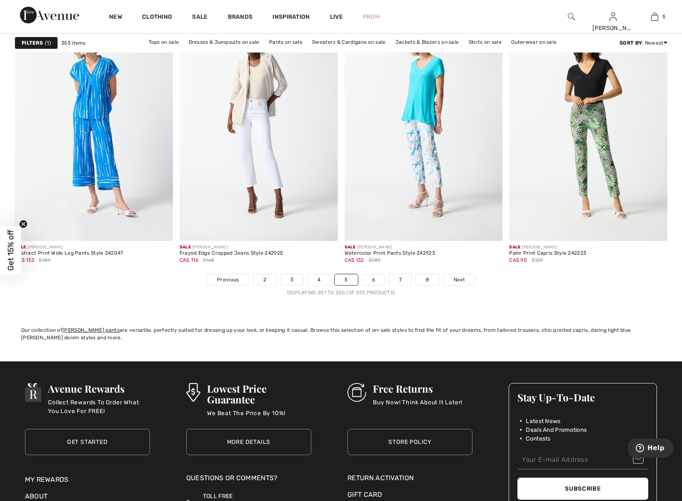
scroll to position [4055, 0]
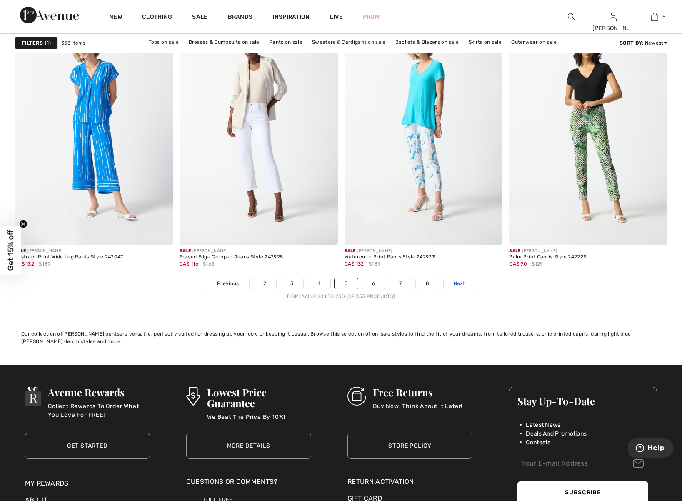
click at [463, 284] on span "Next" at bounding box center [459, 284] width 11 height 8
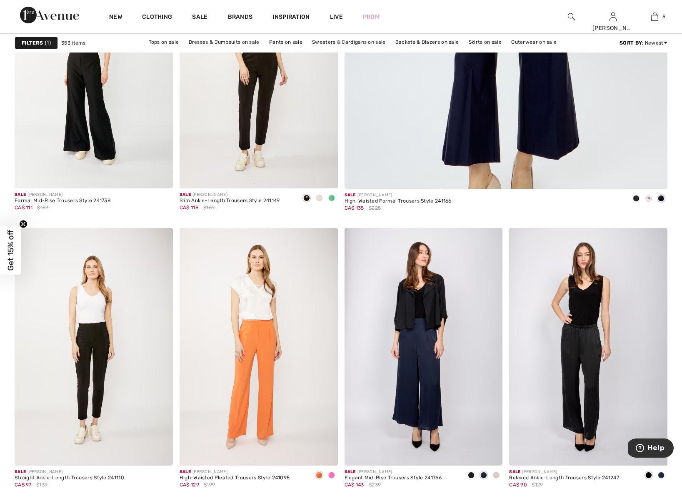
scroll to position [480, 0]
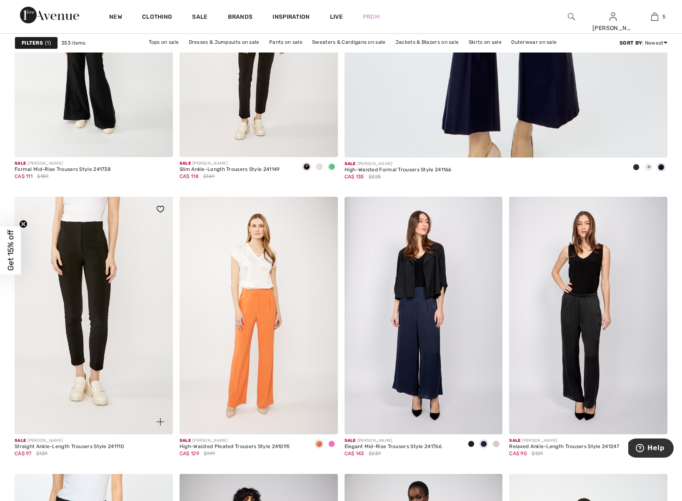
click at [125, 327] on img at bounding box center [94, 316] width 158 height 238
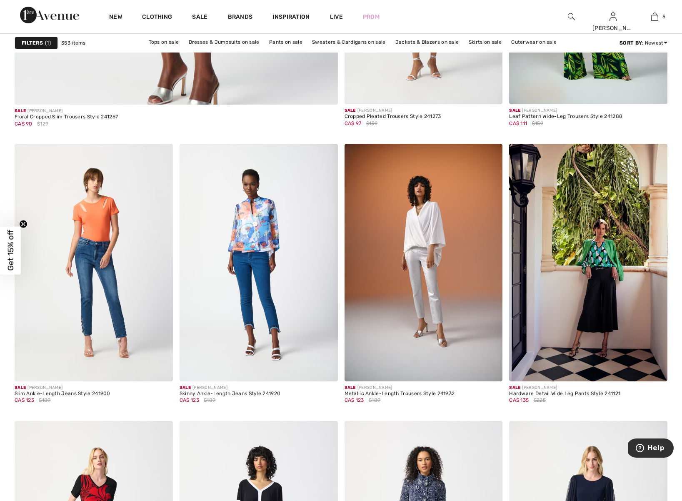
scroll to position [2699, 0]
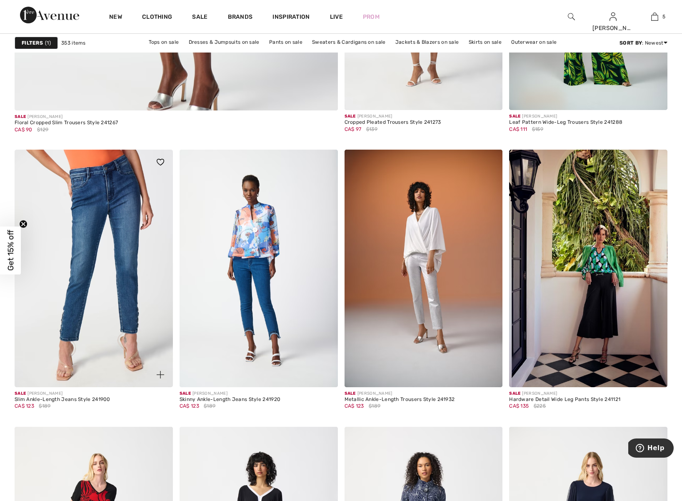
click at [110, 346] on img at bounding box center [94, 269] width 158 height 238
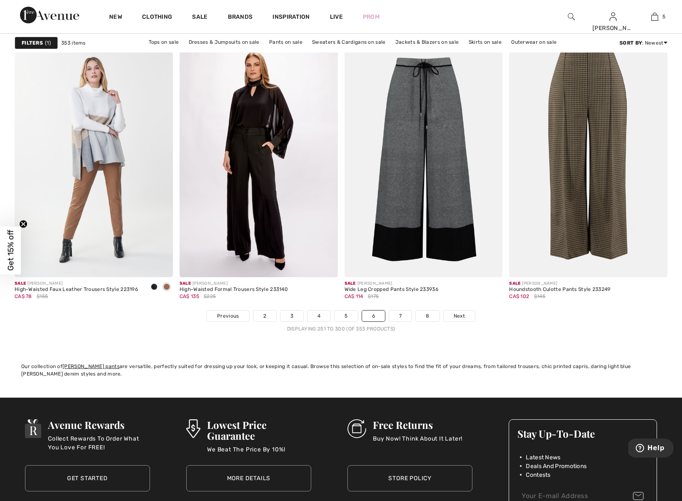
scroll to position [4085, 0]
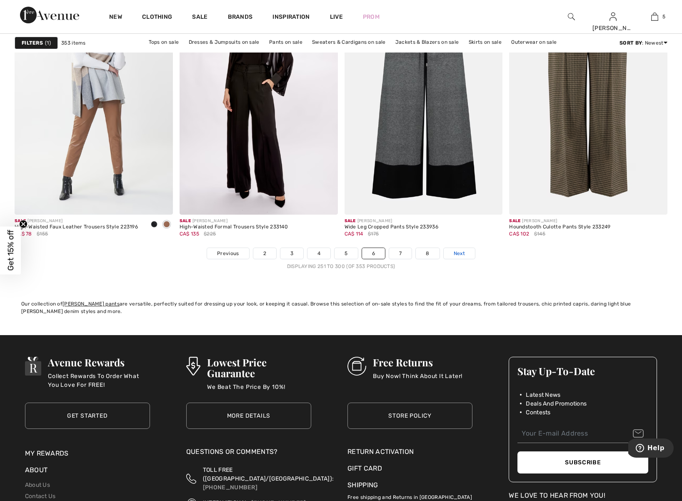
click at [465, 253] on link "Next" at bounding box center [459, 253] width 31 height 11
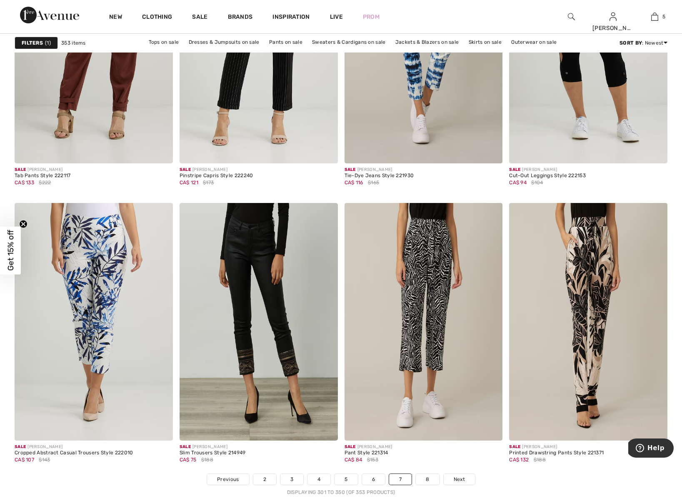
scroll to position [3857, 0]
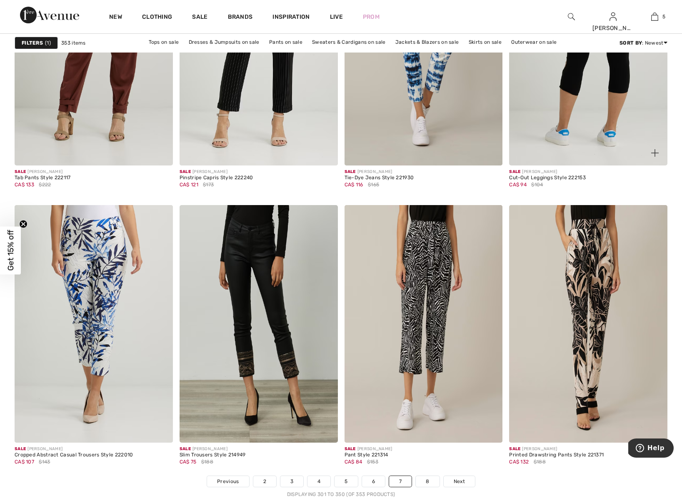
click at [587, 120] on img at bounding box center [588, 47] width 158 height 238
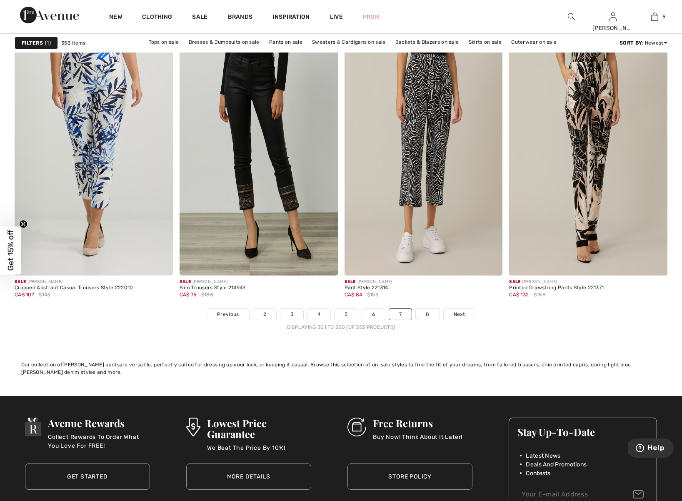
scroll to position [4023, 0]
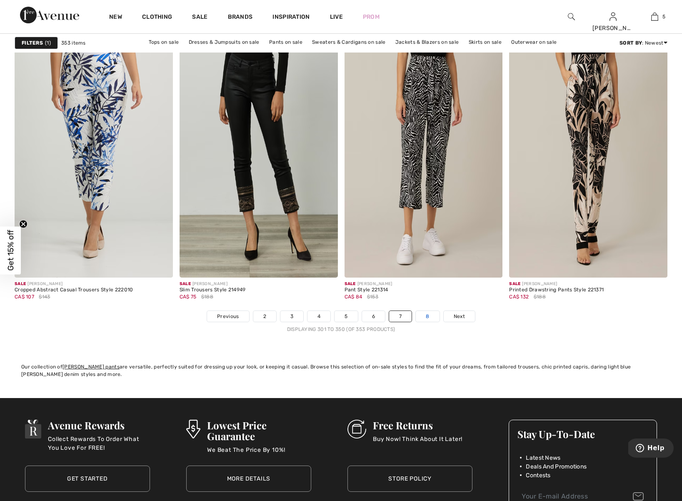
click at [426, 316] on link "8" at bounding box center [427, 316] width 23 height 11
